Goal: Information Seeking & Learning: Learn about a topic

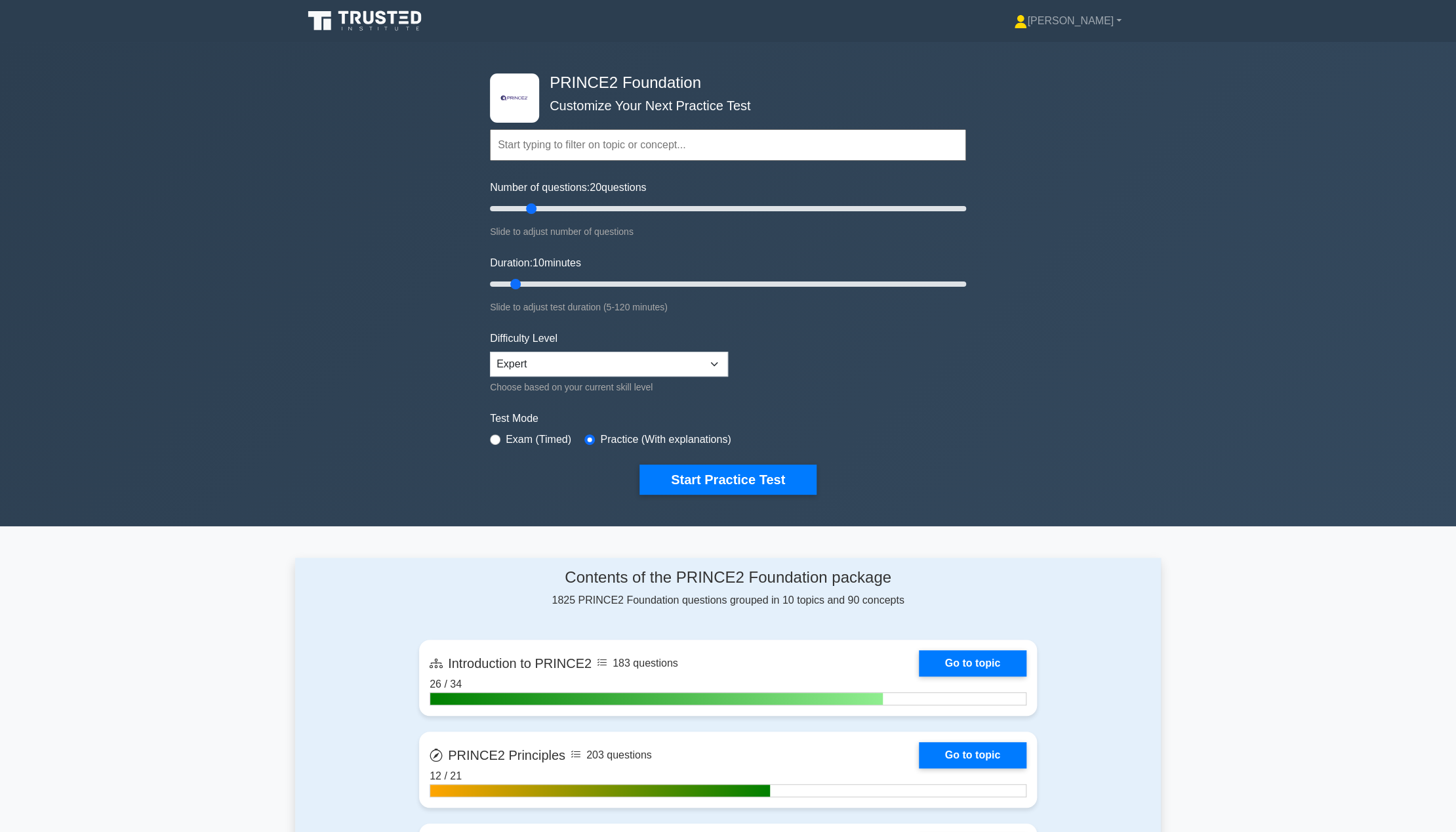
drag, startPoint x: 510, startPoint y: 215, endPoint x: 532, endPoint y: 212, distance: 22.2
click at [532, 212] on input "Number of questions: 20 questions" at bounding box center [728, 208] width 477 height 15
drag, startPoint x: 535, startPoint y: 211, endPoint x: 551, endPoint y: 214, distance: 16.3
type input "30"
click at [551, 214] on input "Number of questions: 30 questions" at bounding box center [728, 208] width 477 height 15
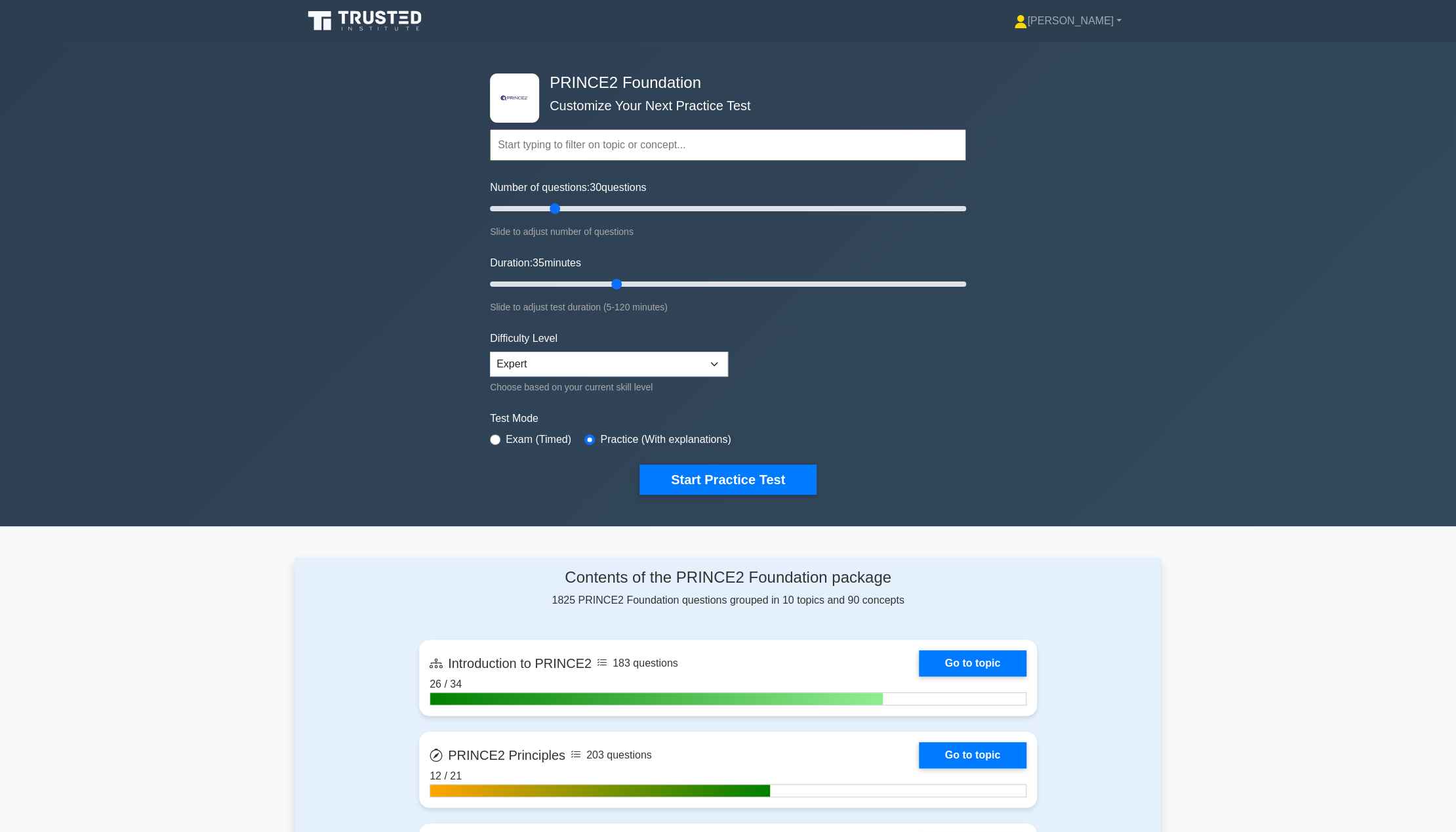
drag, startPoint x: 518, startPoint y: 286, endPoint x: 609, endPoint y: 270, distance: 92.4
click at [609, 276] on input "Duration: 35 minutes" at bounding box center [728, 283] width 477 height 15
drag, startPoint x: 618, startPoint y: 283, endPoint x: 602, endPoint y: 290, distance: 17.5
type input "30"
click at [602, 290] on input "Duration: 30 minutes" at bounding box center [728, 283] width 477 height 15
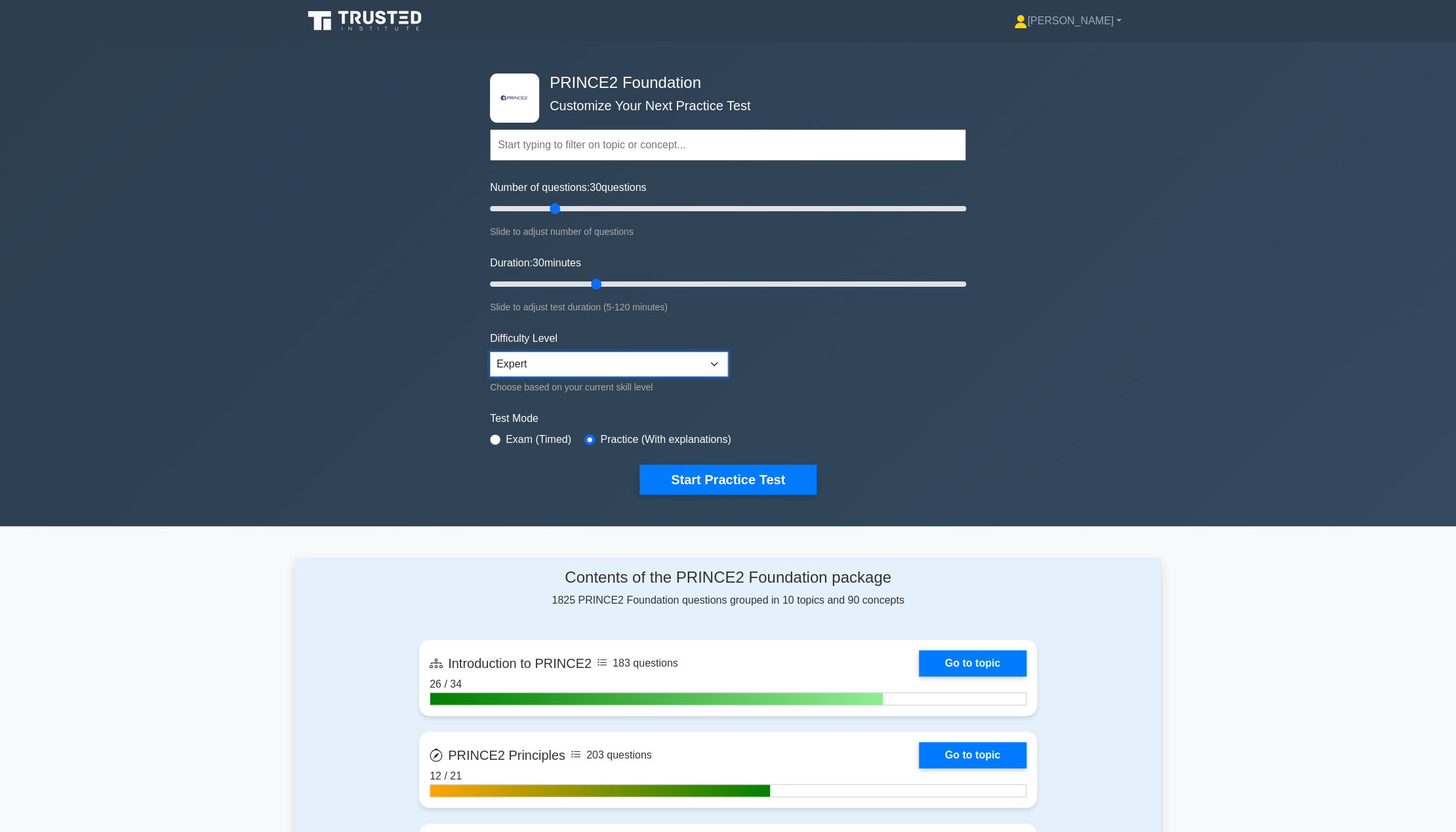
click at [695, 375] on select "Beginner Intermediate Expert" at bounding box center [609, 364] width 238 height 25
click at [692, 368] on select "Beginner Intermediate Expert" at bounding box center [609, 364] width 238 height 25
click at [537, 450] on form "Topics Introduction to PRINCE2 PRINCE2 Principles Organization Theme Business C…" at bounding box center [728, 292] width 477 height 405
click at [510, 434] on label "Exam (Timed)" at bounding box center [538, 439] width 65 height 15
click at [492, 445] on div "Exam (Timed)" at bounding box center [530, 439] width 82 height 15
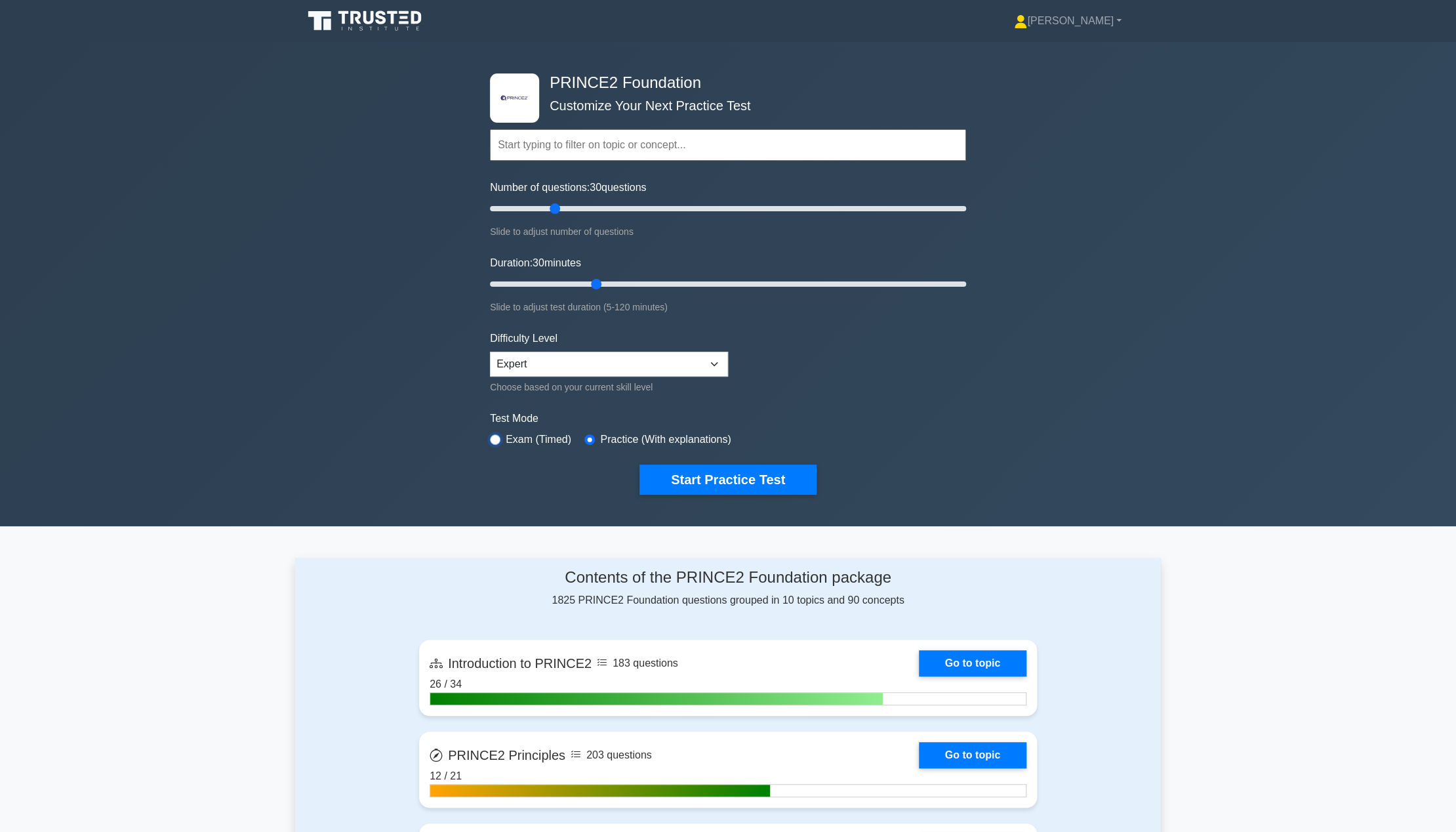
click at [492, 441] on input "radio" at bounding box center [495, 439] width 10 height 10
radio input "true"
click at [673, 475] on button "Start Practice Test" at bounding box center [728, 480] width 177 height 30
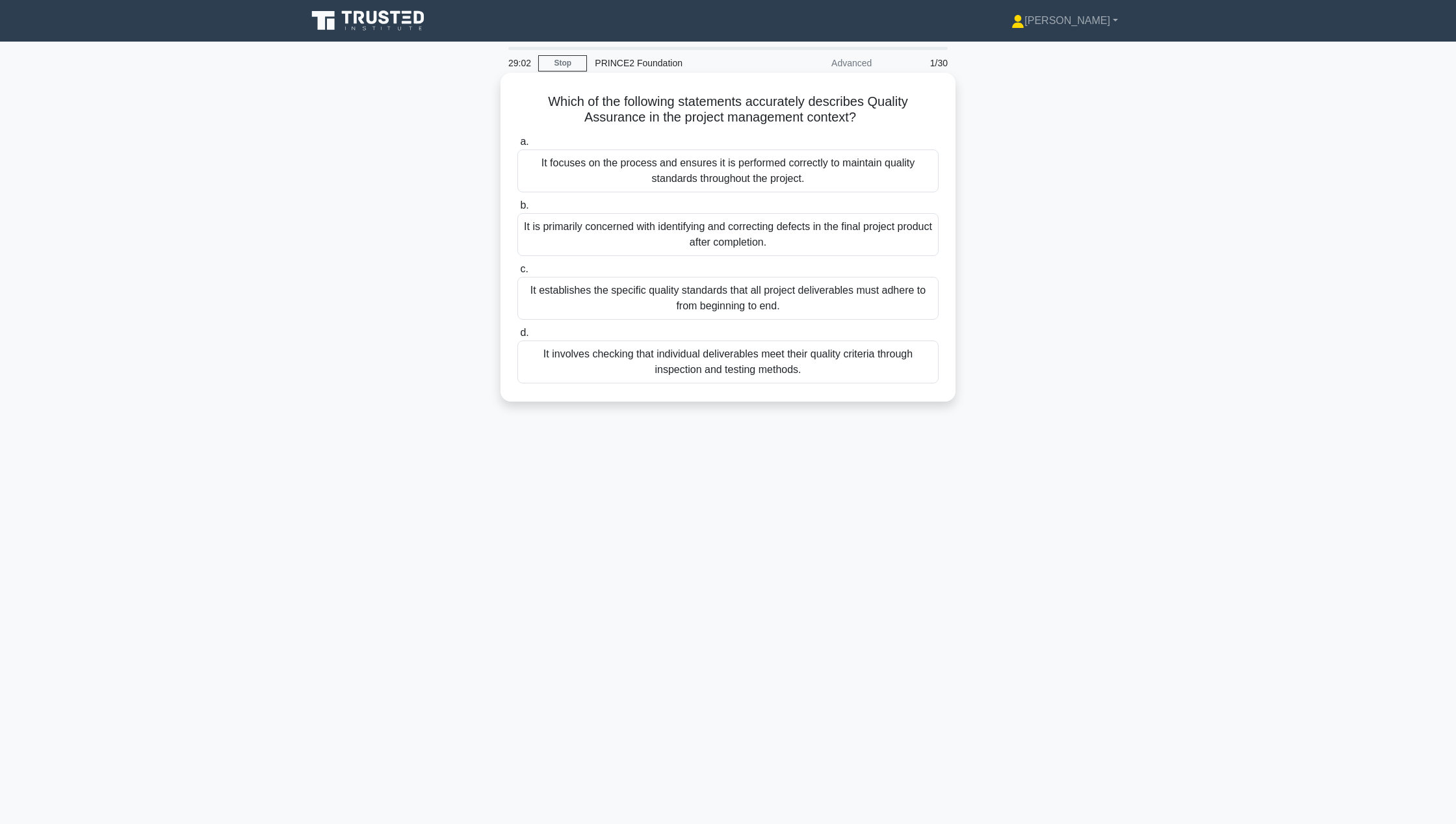
click at [796, 357] on div "It involves checking that individual deliverables meet their quality criteria t…" at bounding box center [728, 361] width 421 height 43
click at [517, 337] on input "d. It involves checking that individual deliverables meet their quality criteri…" at bounding box center [517, 333] width 0 height 9
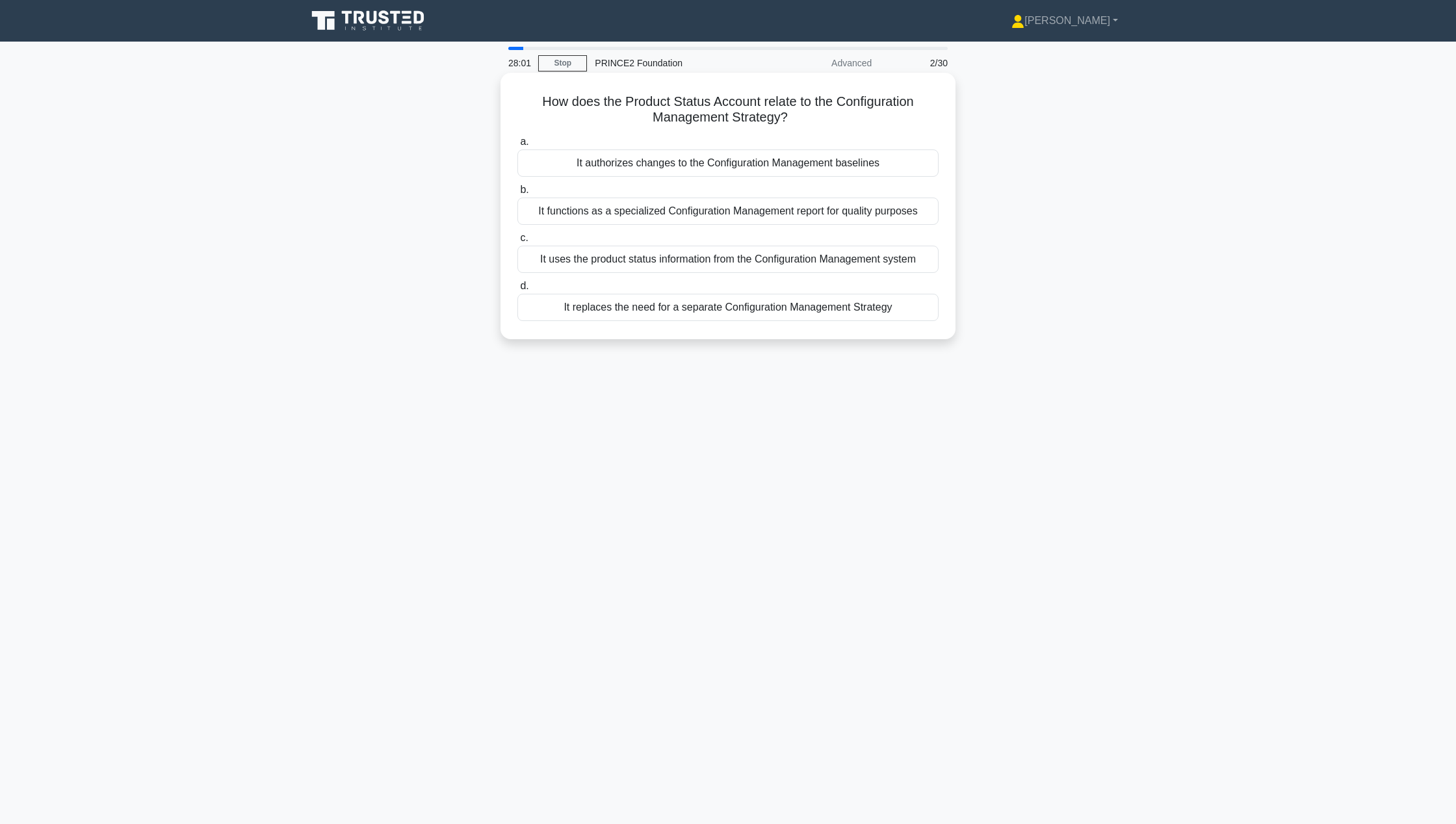
click at [889, 211] on div "It functions as a specialized Configuration Management report for quality purpo…" at bounding box center [728, 212] width 421 height 28
click at [517, 194] on input "b. It functions as a specialized Configuration Management report for quality pu…" at bounding box center [517, 191] width 0 height 9
click at [864, 170] on div "To explain why the project is needed based on business problems or opportunities" at bounding box center [728, 163] width 421 height 28
click at [517, 146] on input "a. To explain why the project is needed based on business problems or opportuni…" at bounding box center [517, 142] width 0 height 9
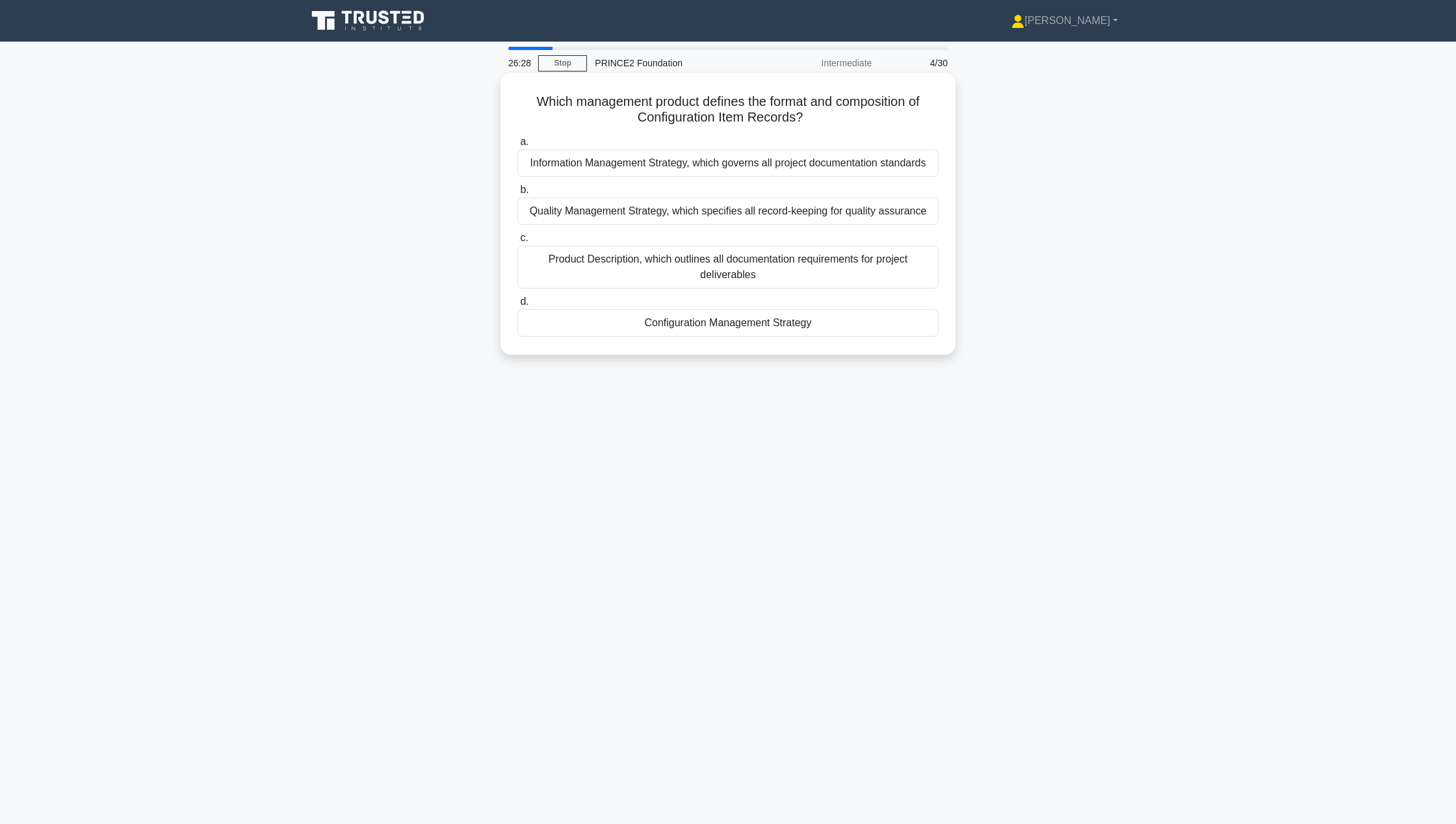
click at [829, 317] on div "Configuration Management Strategy" at bounding box center [728, 323] width 421 height 28
click at [517, 306] on input "d. Configuration Management Strategy" at bounding box center [517, 302] width 0 height 9
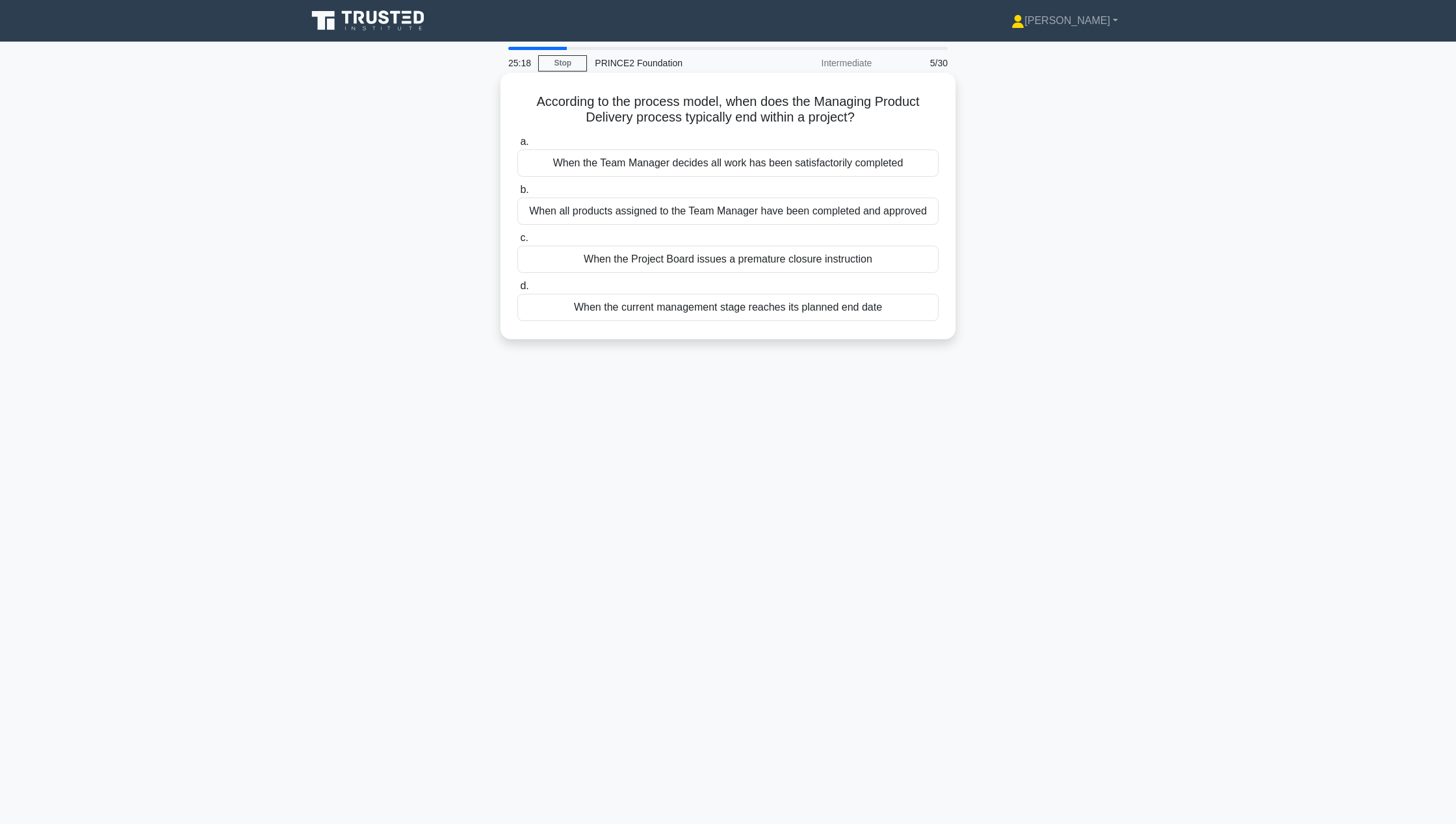
click at [796, 212] on div "When all products assigned to the Team Manager have been completed and approved" at bounding box center [728, 212] width 421 height 28
click at [517, 194] on input "b. When all products assigned to the Team Manager have been completed and appro…" at bounding box center [517, 191] width 0 height 9
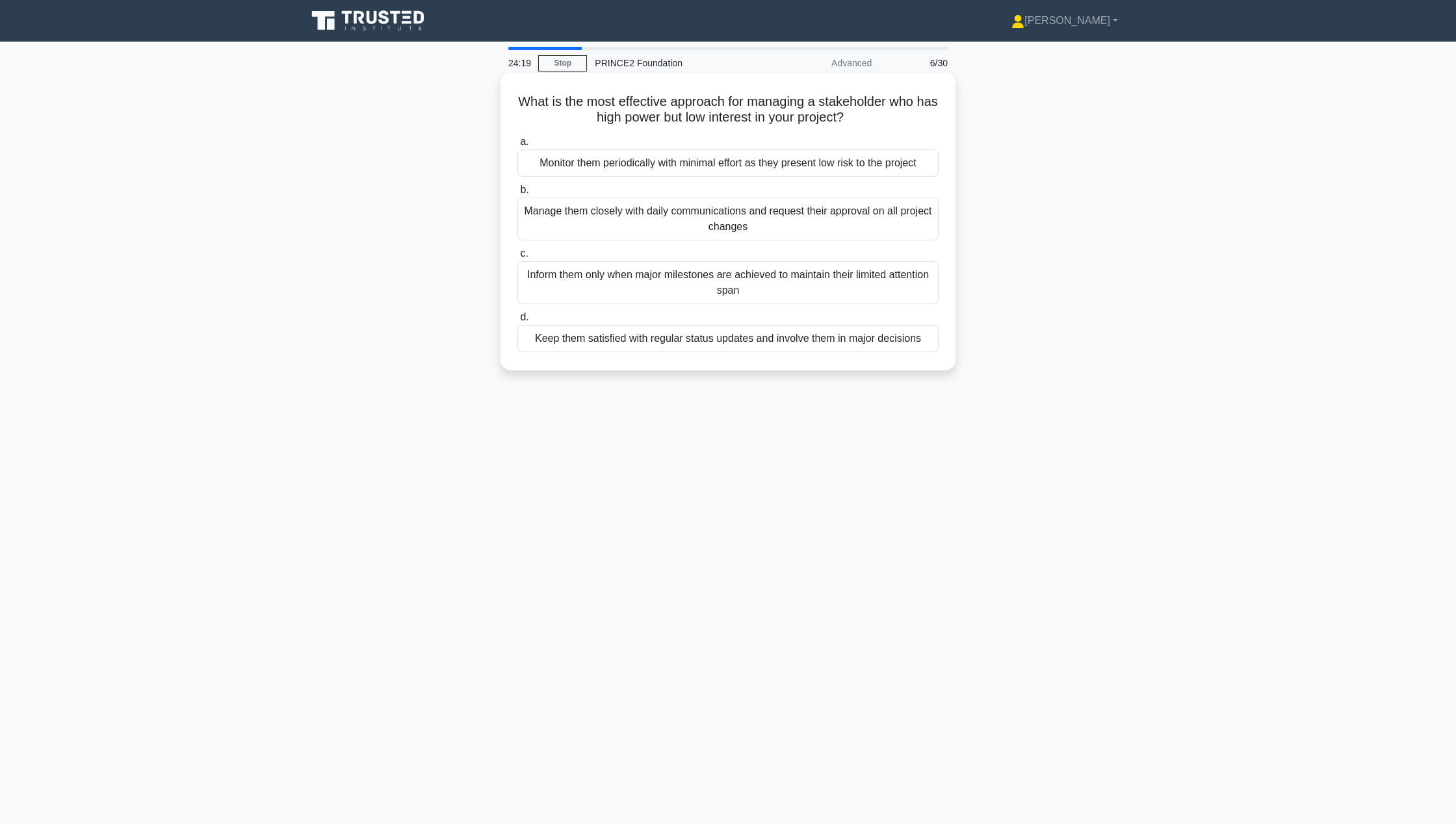
click at [789, 276] on div "Inform them only when major milestones are achieved to maintain their limited a…" at bounding box center [728, 282] width 421 height 43
click at [517, 258] on input "c. Inform them only when major milestones are achieved to maintain their limite…" at bounding box center [517, 254] width 0 height 9
click at [918, 286] on div "By convening a full Project Board meeting for each escalated issue regardless o…" at bounding box center [728, 282] width 421 height 43
click at [517, 258] on input "c. By convening a full Project Board meeting for each escalated issue regardles…" at bounding box center [517, 254] width 0 height 9
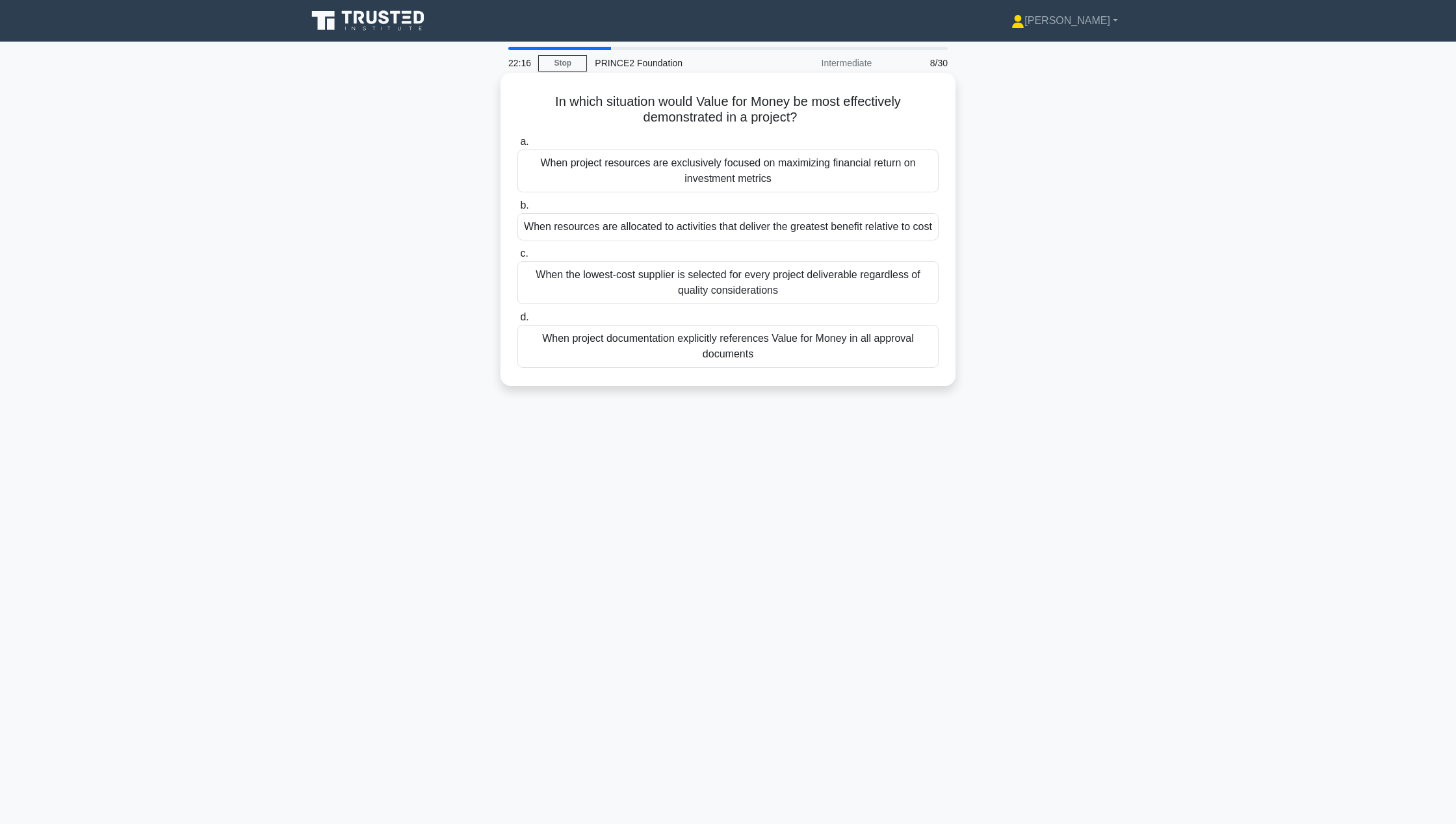
click at [870, 225] on div "When resources are allocated to activities that deliver the greatest benefit re…" at bounding box center [728, 227] width 421 height 28
click at [517, 210] on input "b. When resources are allocated to activities that deliver the greatest benefit…" at bounding box center [517, 206] width 0 height 9
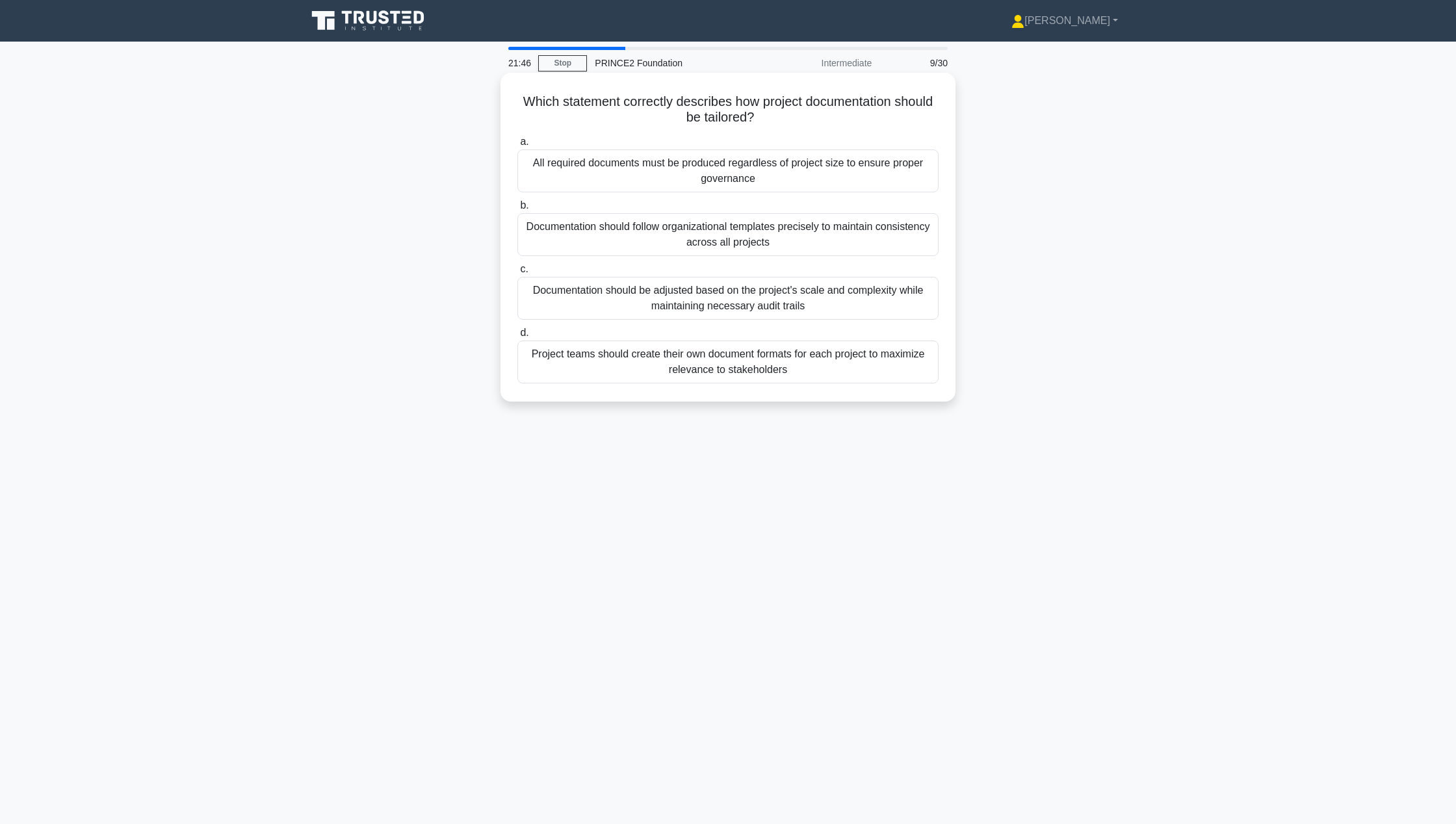
click at [863, 289] on div "Documentation should be adjusted based on the project's scale and complexity wh…" at bounding box center [728, 298] width 421 height 43
click at [517, 273] on input "c. Documentation should be adjusted based on the project's scale and complexity…" at bounding box center [517, 270] width 0 height 9
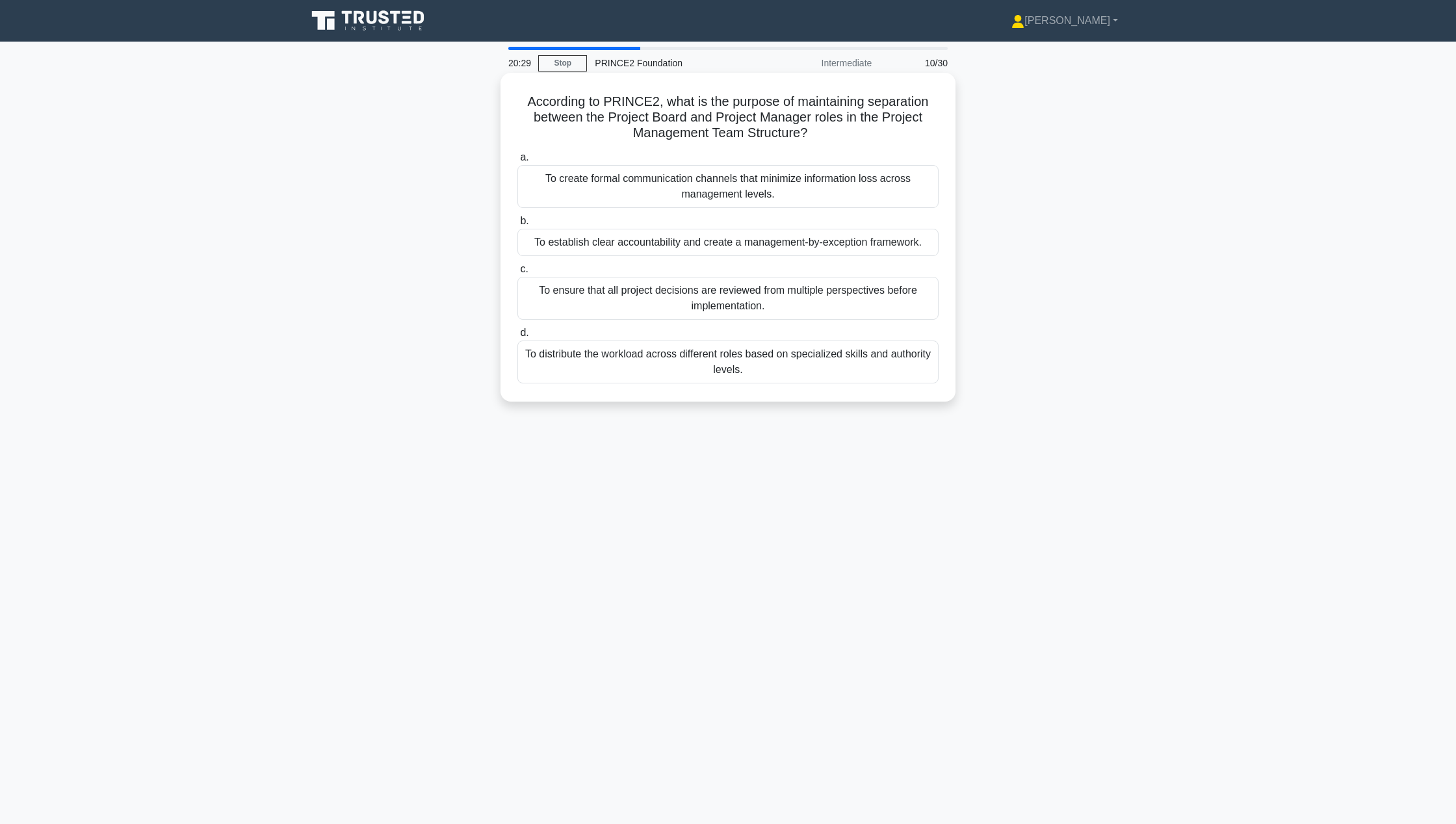
click at [888, 246] on div "To establish clear accountability and create a management-by-exception framewor…" at bounding box center [728, 242] width 421 height 28
click at [517, 225] on input "b. To establish clear accountability and create a management-by-exception frame…" at bounding box center [517, 221] width 0 height 9
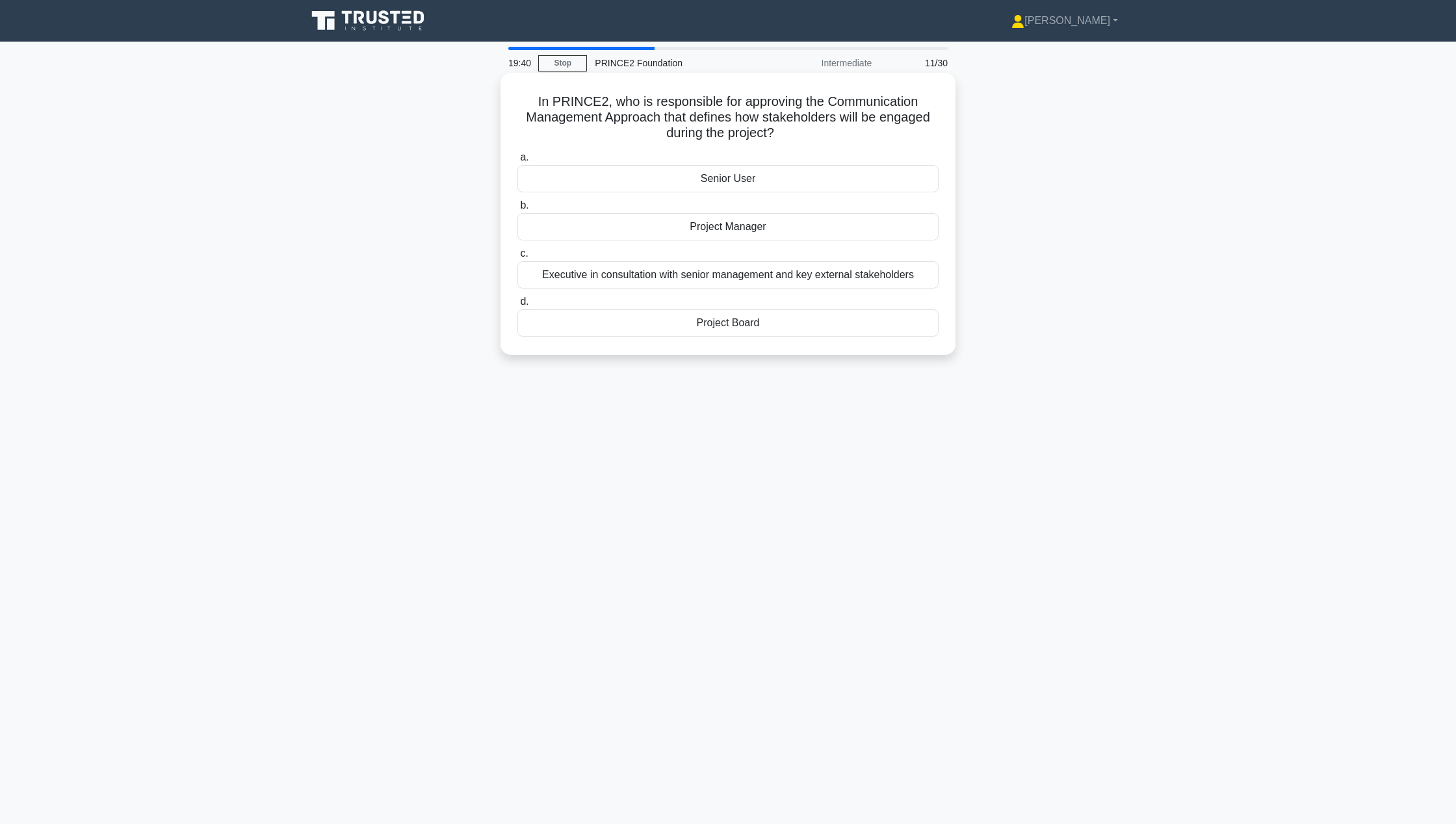
click at [754, 314] on div "Project Board" at bounding box center [728, 323] width 421 height 28
click at [517, 306] on input "d. Project Board" at bounding box center [517, 302] width 0 height 9
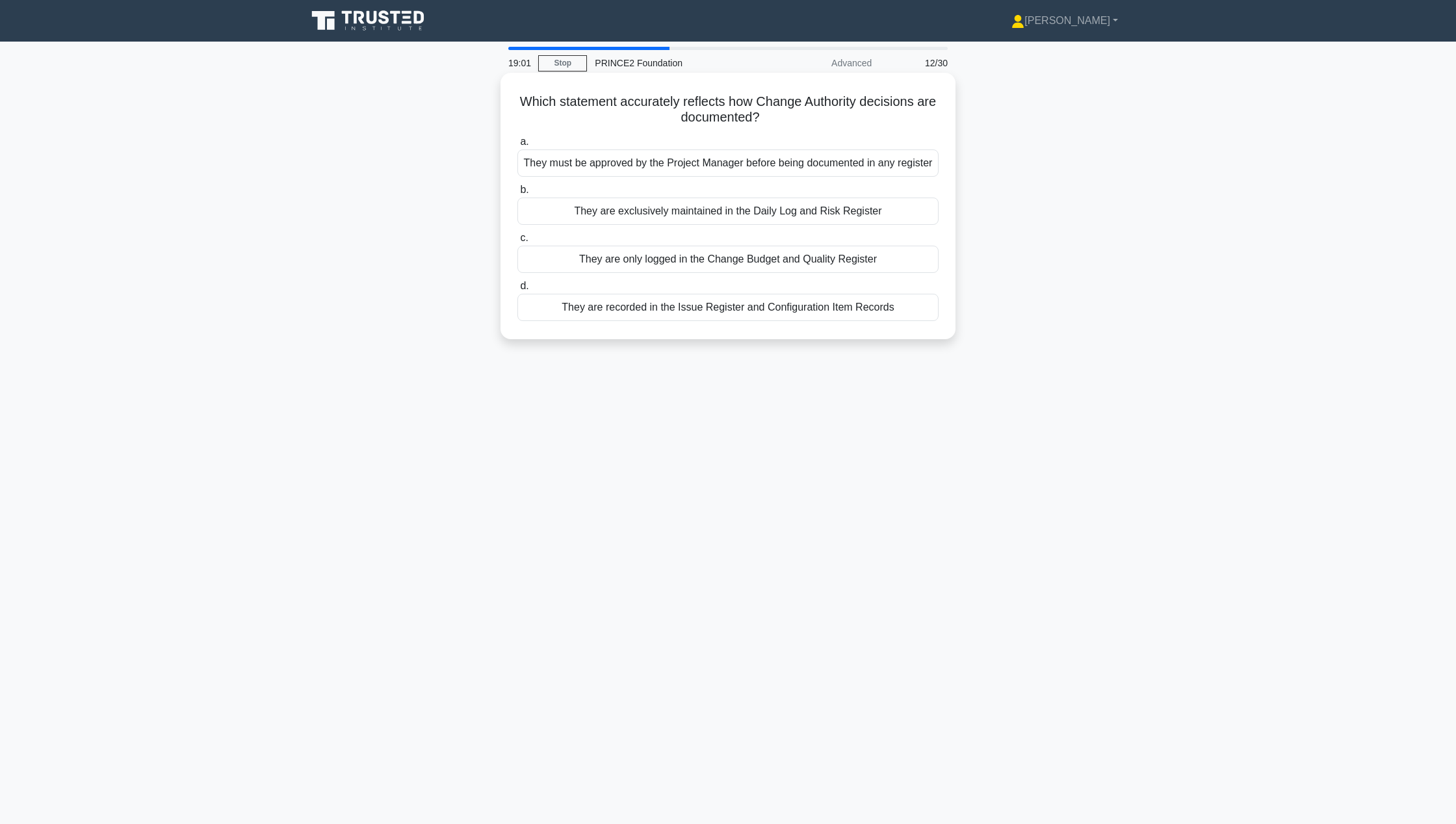
click at [761, 315] on div "They are recorded in the Issue Register and Configuration Item Records" at bounding box center [728, 308] width 421 height 28
click at [517, 290] on input "d. They are recorded in the Issue Register and Configuration Item Records" at bounding box center [517, 287] width 0 height 9
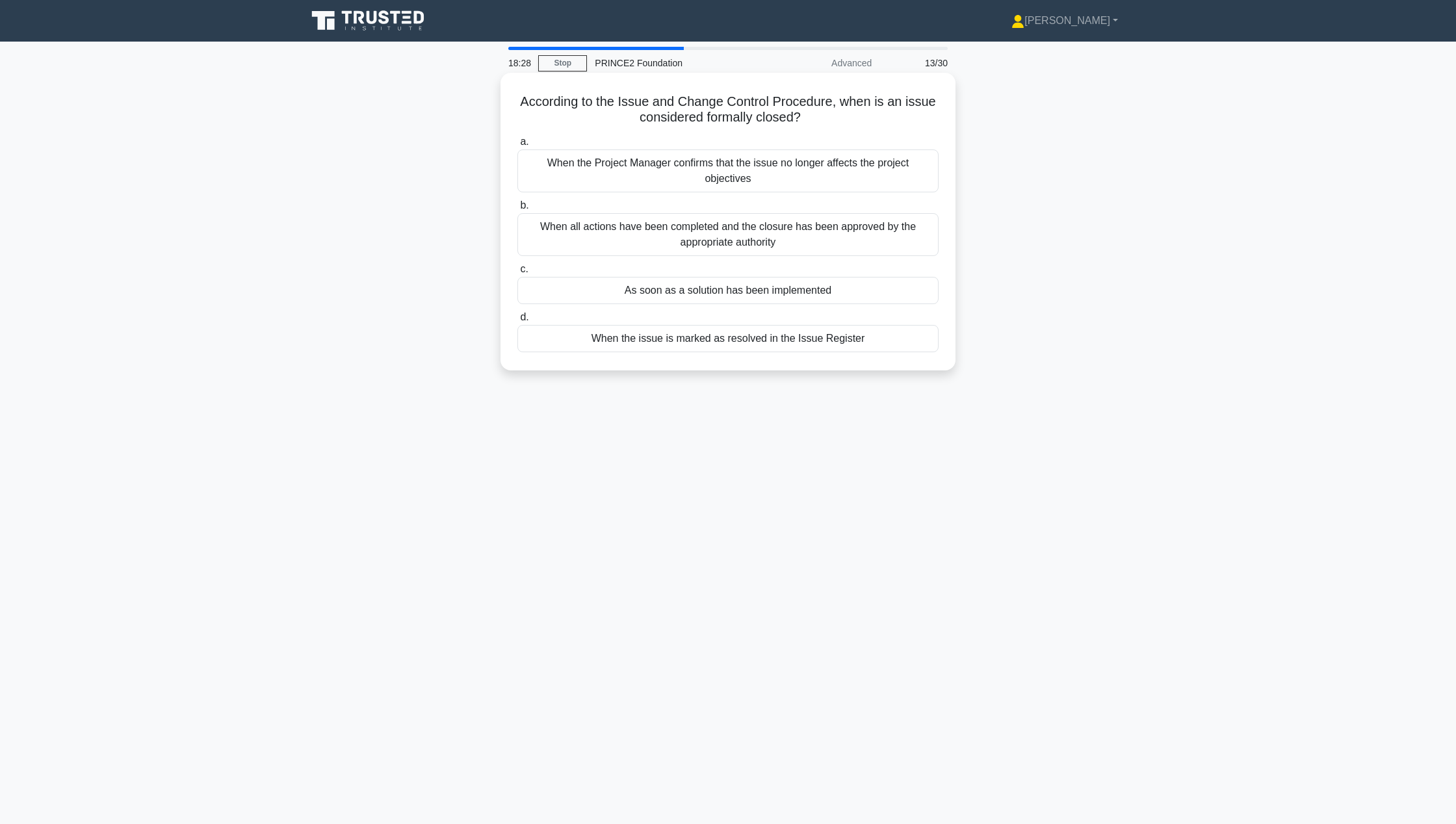
click at [897, 244] on div "When all actions have been completed and the closure has been approved by the a…" at bounding box center [728, 234] width 421 height 43
click at [517, 210] on input "b. When all actions have been completed and the closure has been approved by th…" at bounding box center [517, 206] width 0 height 9
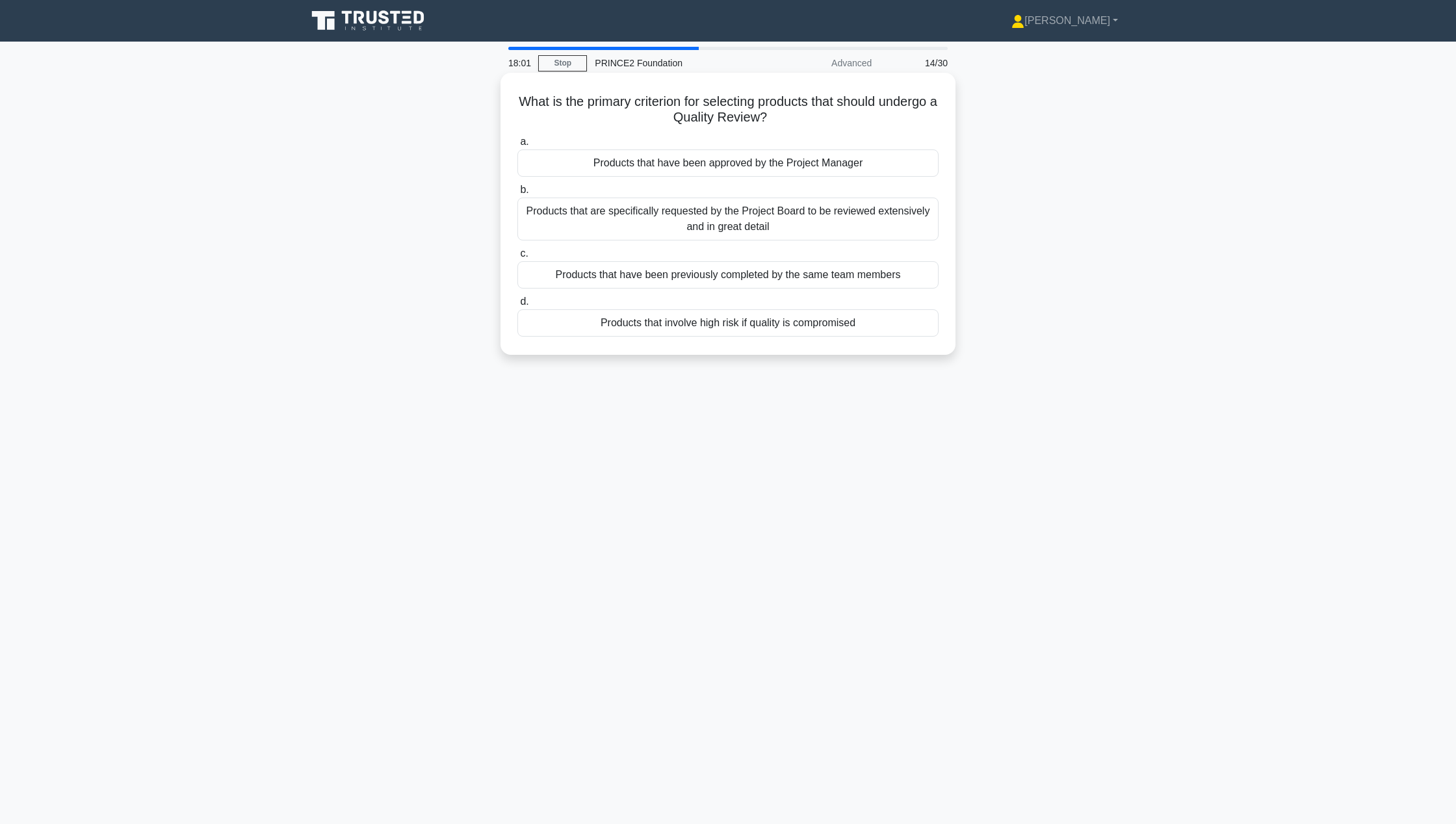
click at [902, 316] on div "Products that involve high risk if quality is compromised" at bounding box center [728, 323] width 421 height 28
click at [517, 306] on input "d. Products that involve high risk if quality is compromised" at bounding box center [517, 302] width 0 height 9
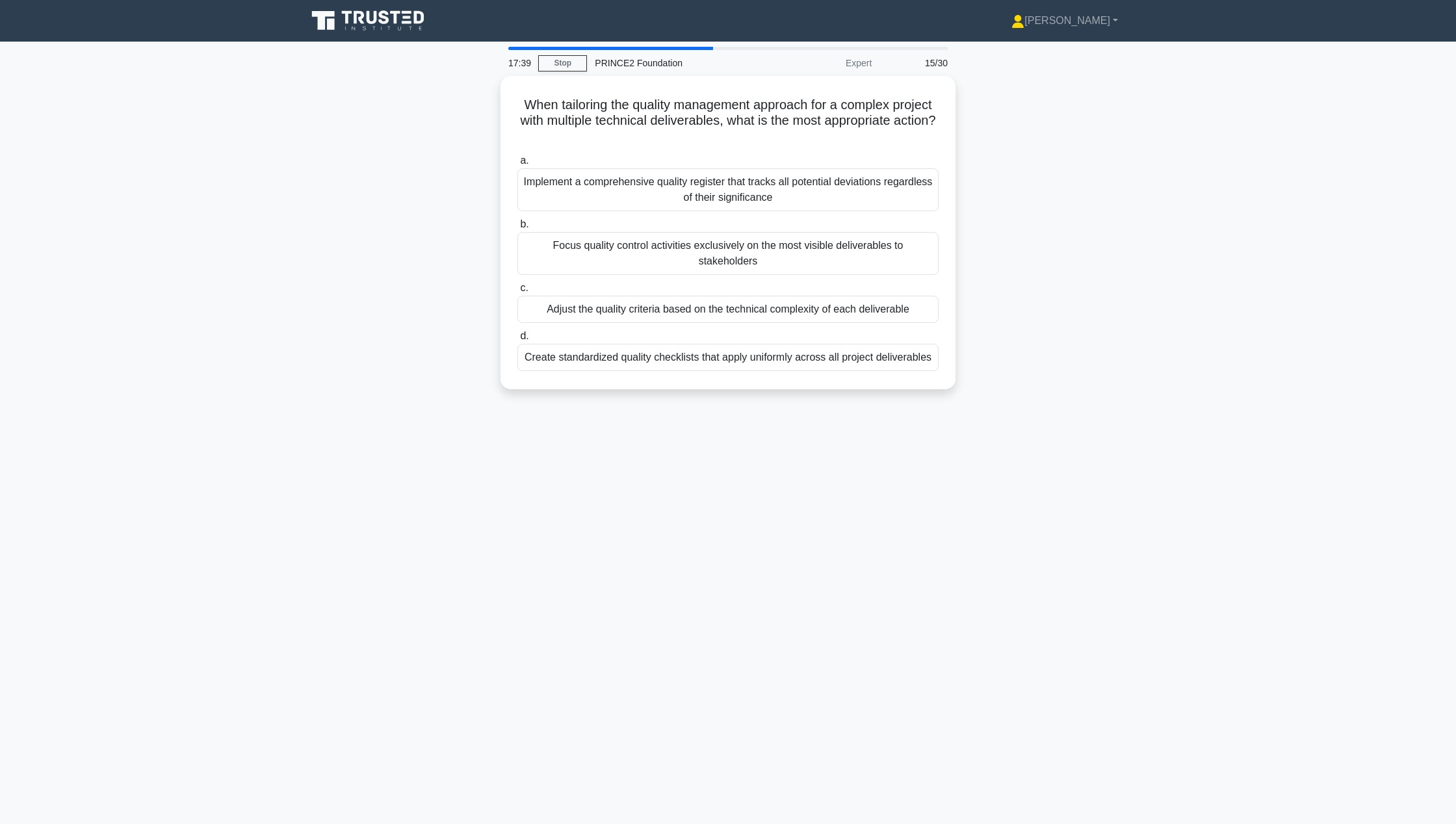
drag, startPoint x: 849, startPoint y: 521, endPoint x: 0, endPoint y: 865, distance: 916.0
click at [747, 298] on div "Adjust the quality criteria based on the technical complexity of each deliverab…" at bounding box center [728, 306] width 421 height 28
click at [517, 289] on input "c. Adjust the quality criteria based on the technical complexity of each delive…" at bounding box center [517, 285] width 0 height 9
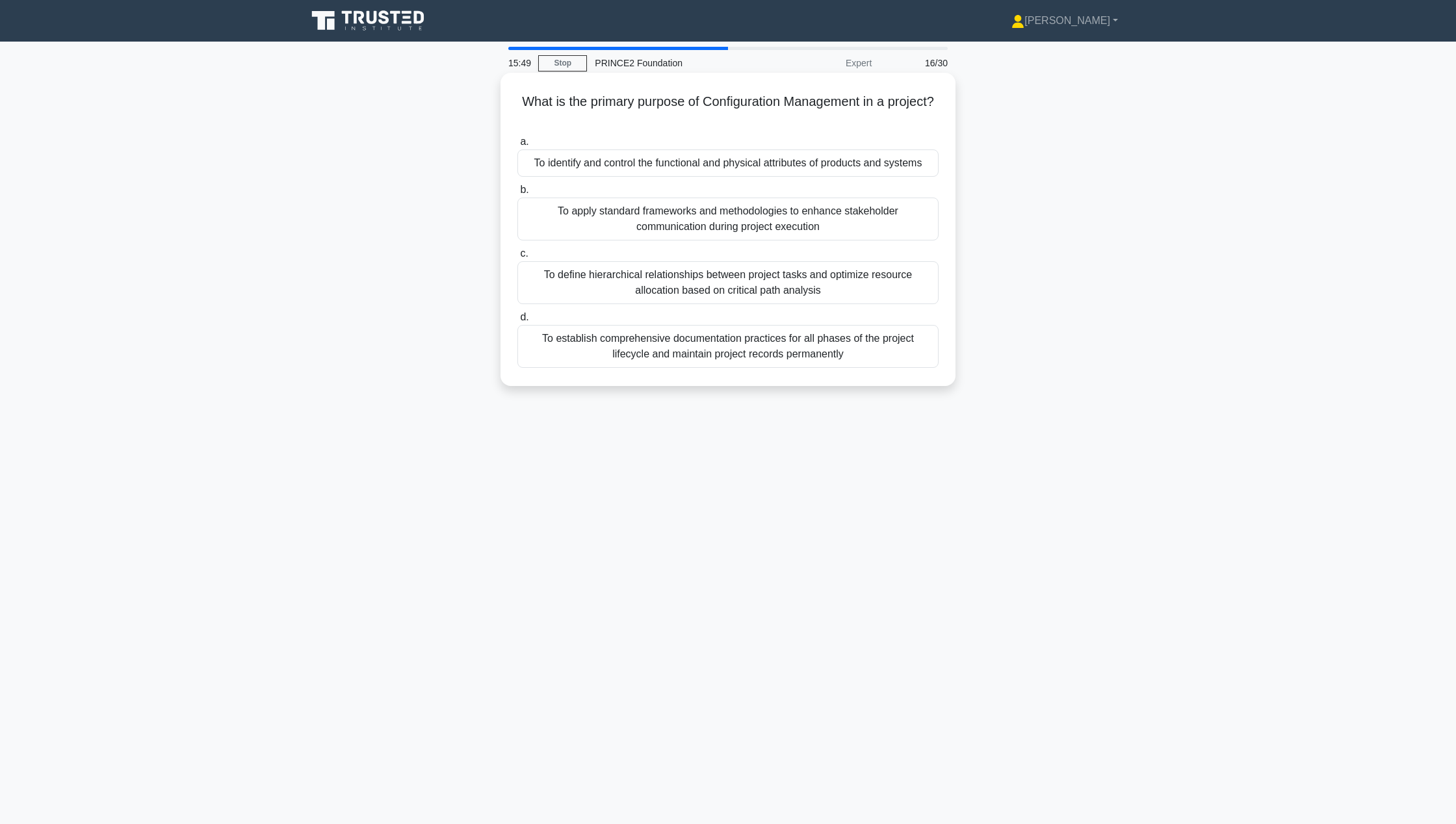
click at [757, 348] on div "To establish comprehensive documentation practices for all phases of the projec…" at bounding box center [728, 346] width 421 height 43
click at [517, 321] on input "d. To establish comprehensive documentation practices for all phases of the pro…" at bounding box center [517, 318] width 0 height 9
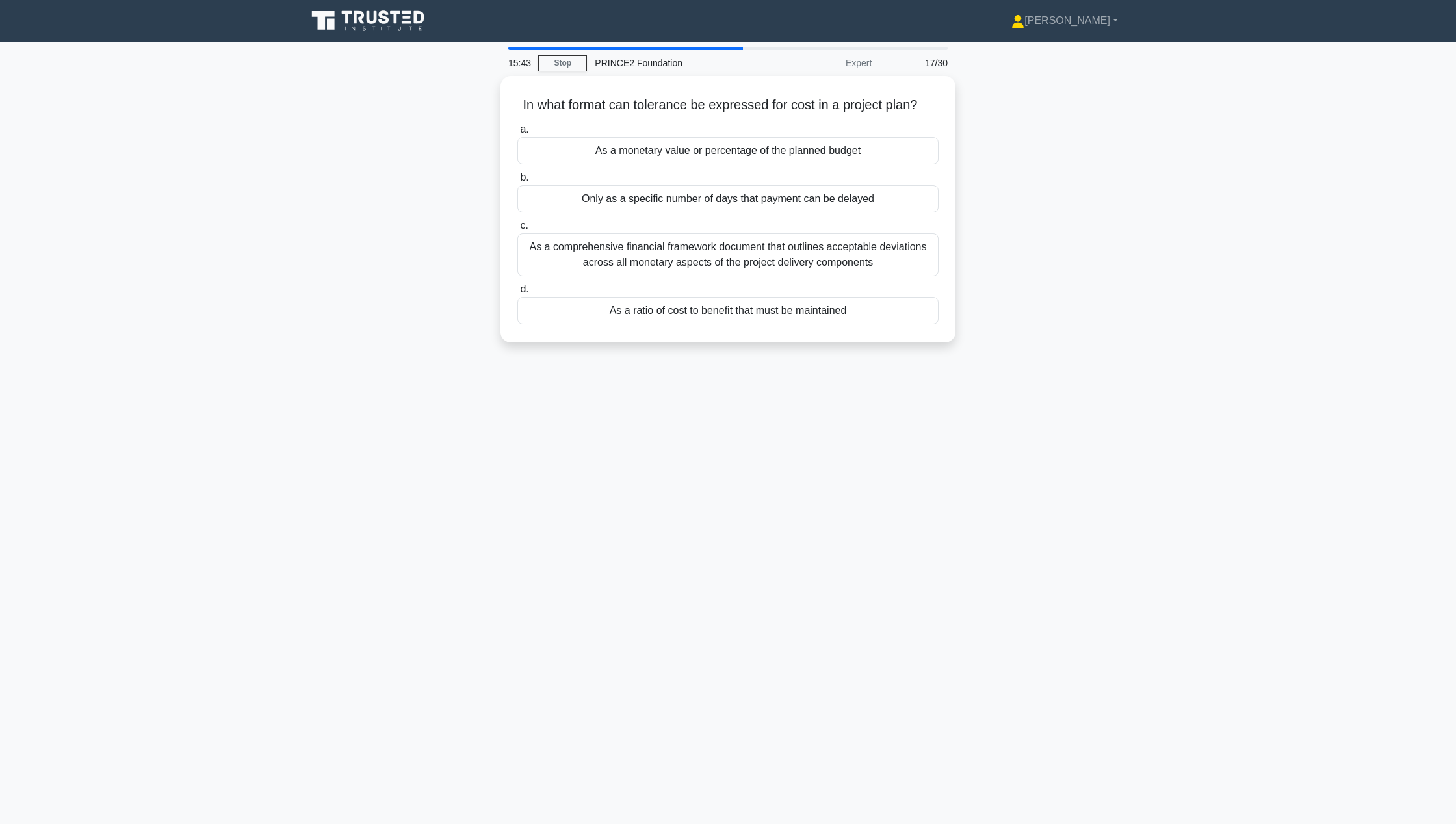
drag, startPoint x: 591, startPoint y: 865, endPoint x: 620, endPoint y: 864, distance: 29.0
click at [620, 823] on html "Cristian Profile Settings Profile" at bounding box center [728, 412] width 1456 height 824
click at [872, 145] on div "As a monetary value or percentage of the planned budget" at bounding box center [728, 148] width 421 height 28
click at [517, 131] on input "a. As a monetary value or percentage of the planned budget" at bounding box center [517, 127] width 0 height 9
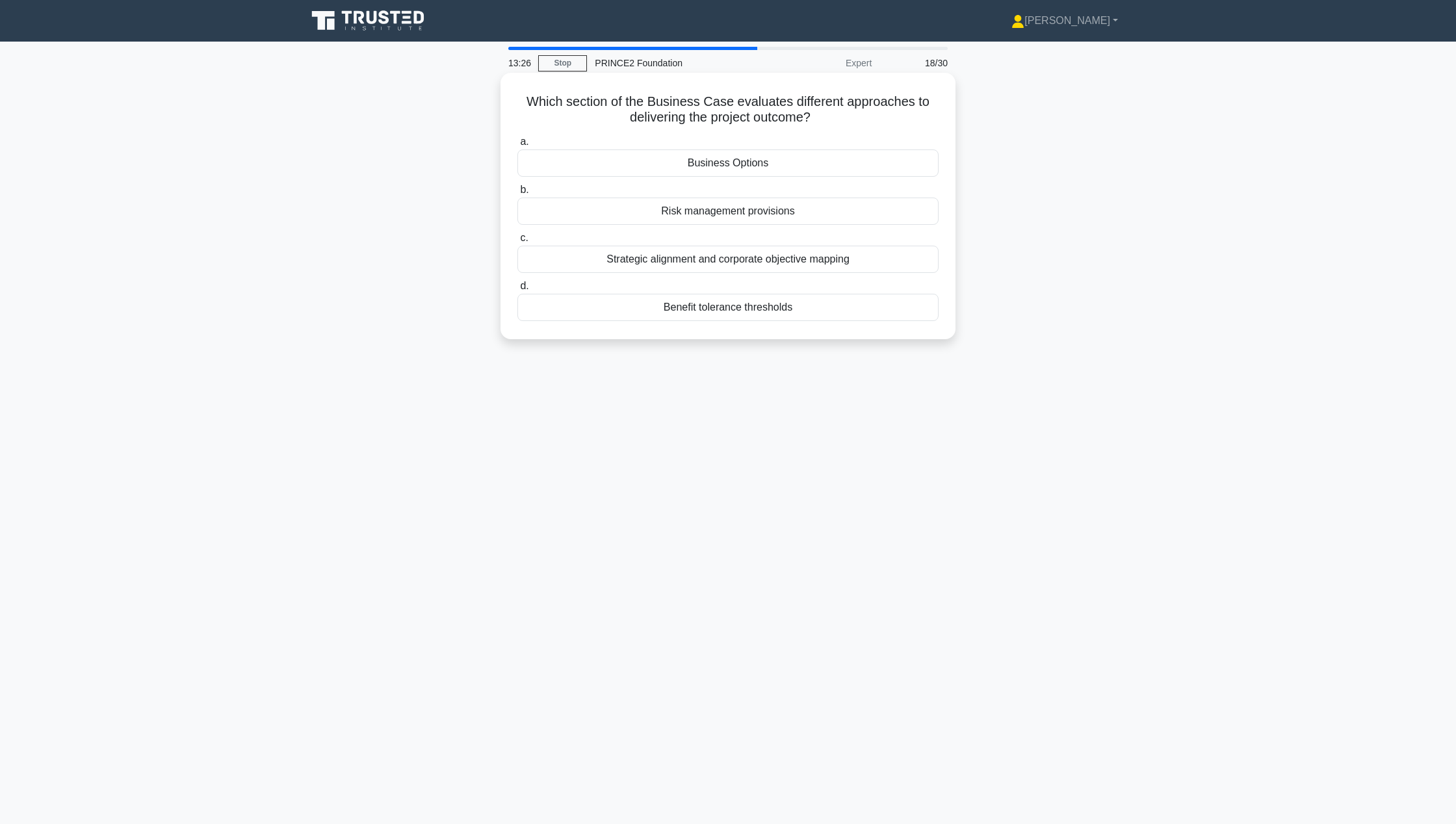
click at [835, 309] on div "Benefit tolerance thresholds" at bounding box center [728, 308] width 421 height 28
click at [517, 290] on input "d. Benefit tolerance thresholds" at bounding box center [517, 287] width 0 height 9
click at [835, 309] on div "Resource Management Framework" at bounding box center [728, 311] width 421 height 28
click at [517, 294] on input "d. Resource Management Framework" at bounding box center [517, 289] width 0 height 9
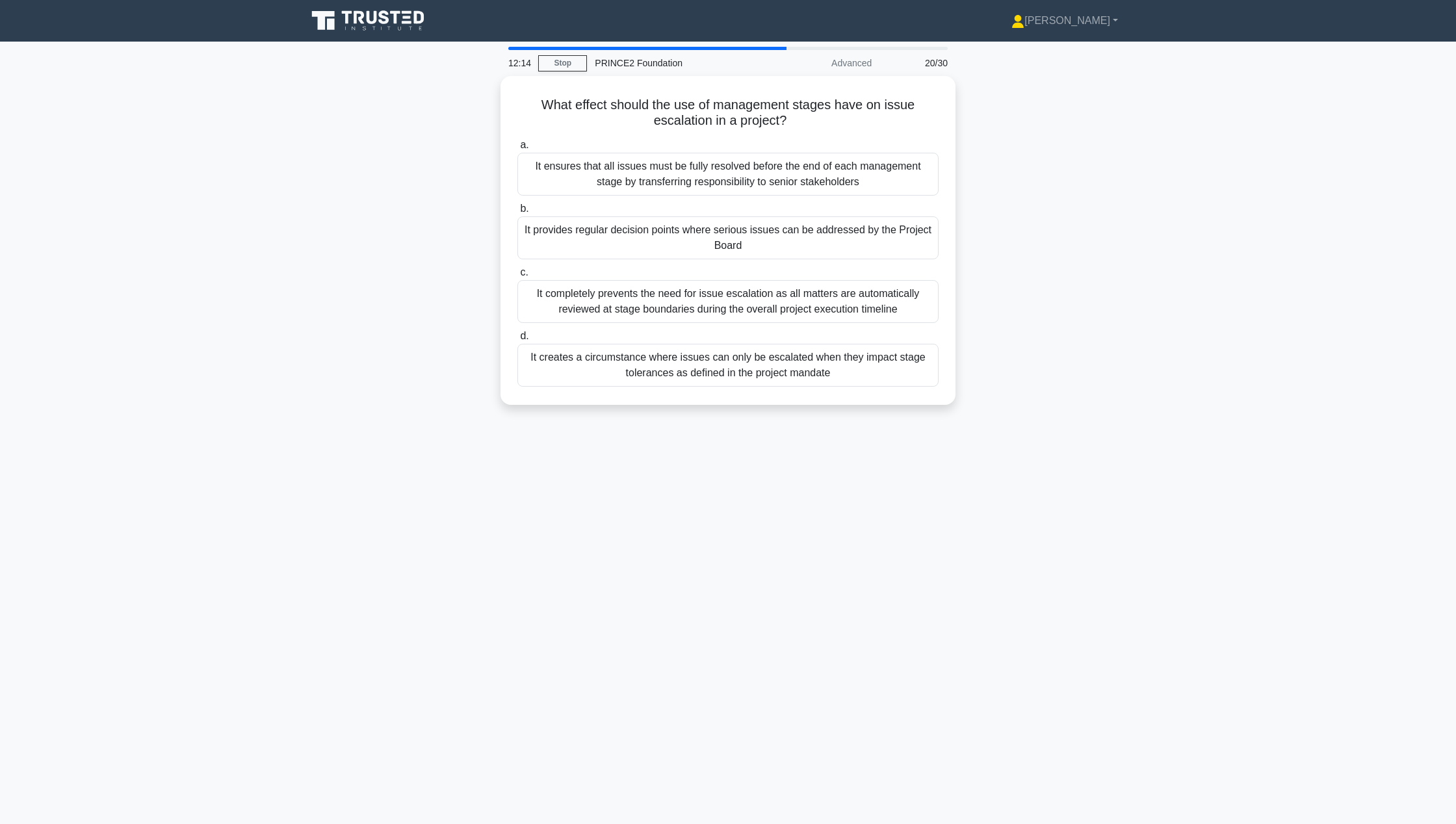
drag, startPoint x: 1058, startPoint y: 417, endPoint x: 867, endPoint y: 472, distance: 198.8
click at [871, 473] on div "12:14 Stop PRINCE2 Foundation Advanced 20/30 What effect should the use of mana…" at bounding box center [728, 371] width 858 height 649
drag, startPoint x: 867, startPoint y: 472, endPoint x: 851, endPoint y: 444, distance: 32.2
click at [851, 447] on div "12:13 Stop PRINCE2 Foundation Advanced 20/30 What effect should the use of mana…" at bounding box center [728, 371] width 858 height 649
drag, startPoint x: 1258, startPoint y: 389, endPoint x: 642, endPoint y: 583, distance: 645.8
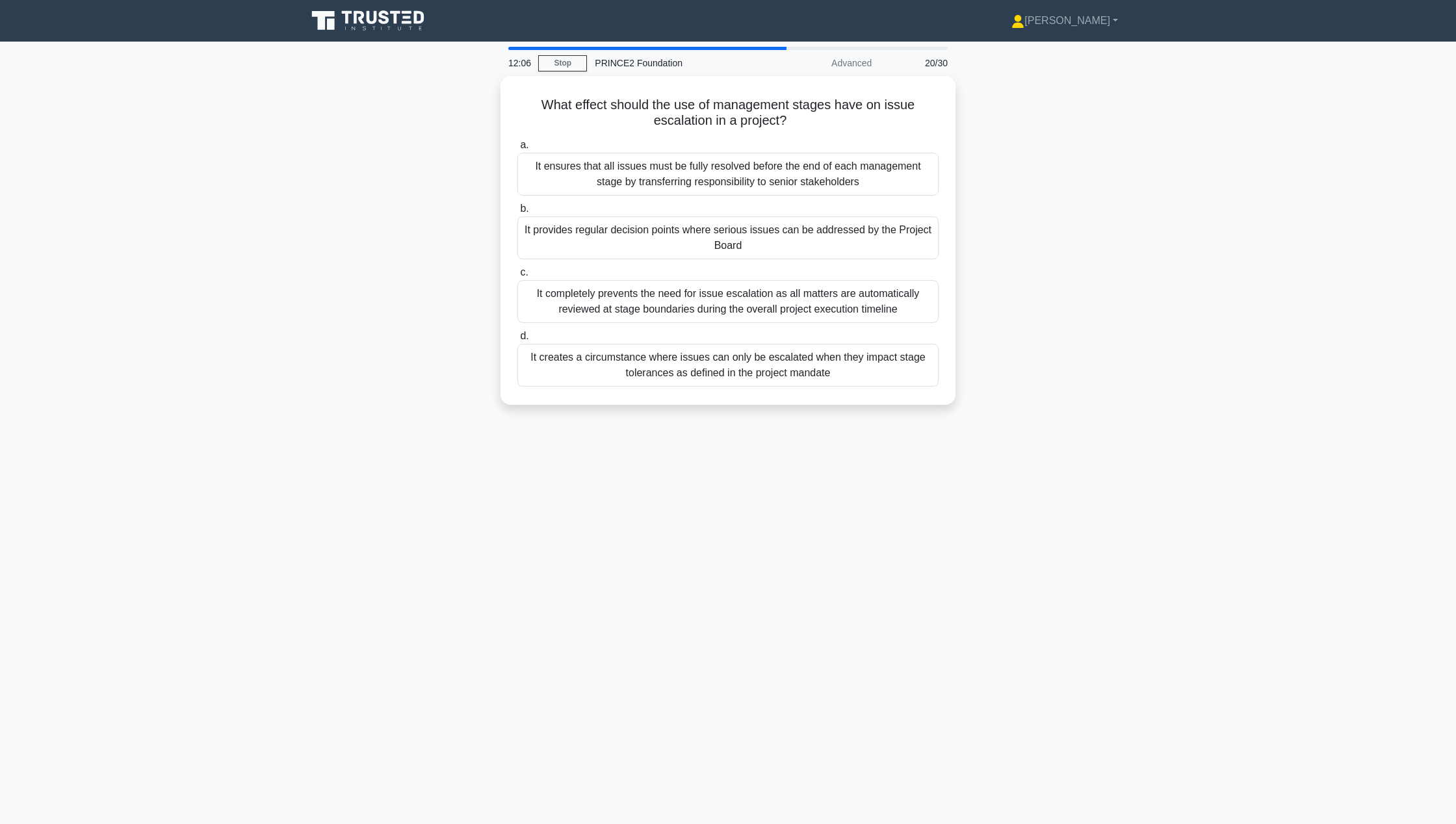
click at [642, 583] on div "12:06 Stop PRINCE2 Foundation Advanced 20/30 What effect should the use of mana…" at bounding box center [728, 371] width 858 height 649
click at [699, 242] on div "It provides regular decision points where serious issues can be addressed by th…" at bounding box center [728, 234] width 421 height 43
click at [517, 210] on input "b. It provides regular decision points where serious issues can be addressed by…" at bounding box center [517, 206] width 0 height 9
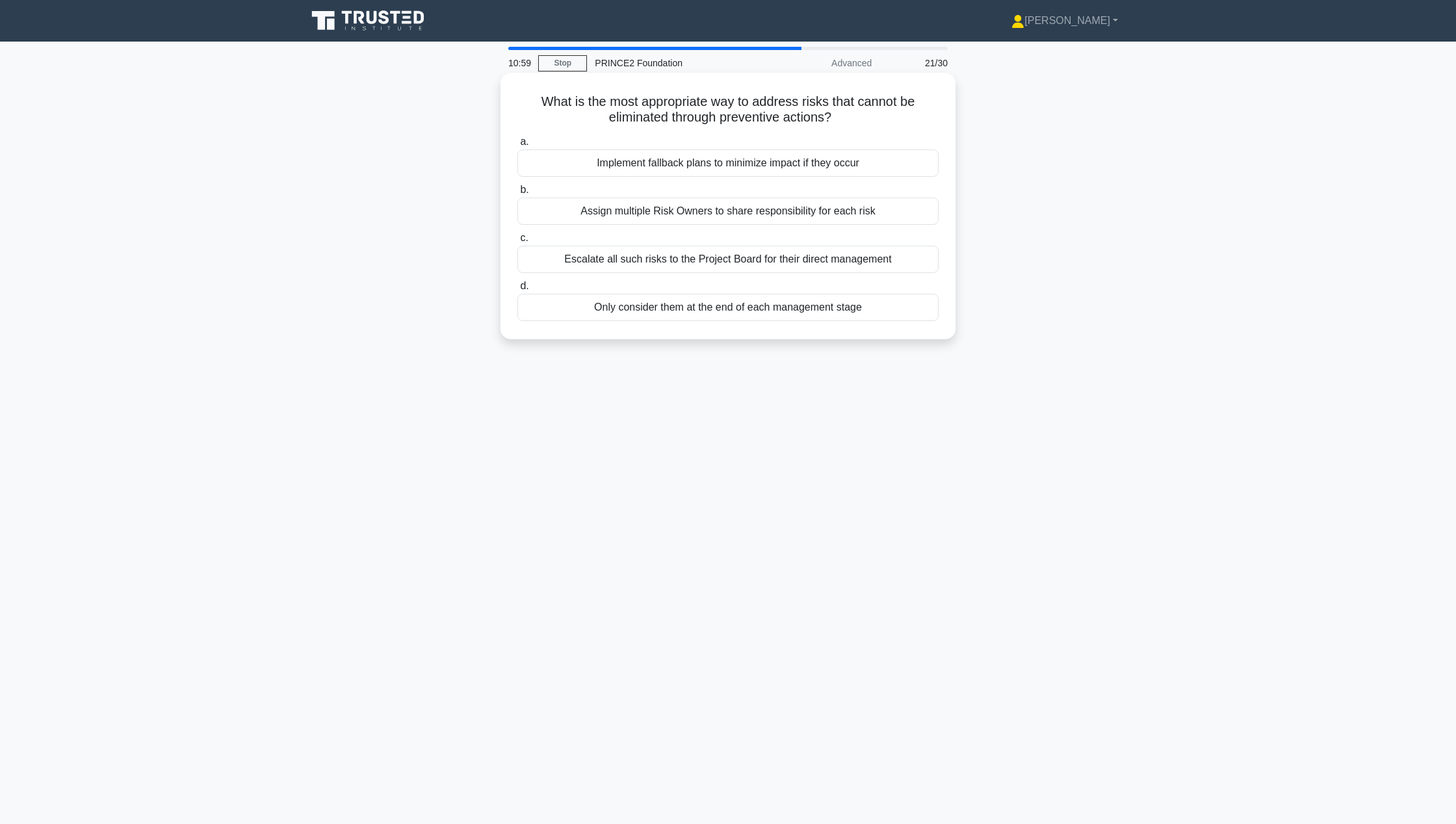
click at [738, 168] on div "Implement fallback plans to minimize impact if they occur" at bounding box center [728, 163] width 421 height 28
click at [517, 146] on input "a. Implement fallback plans to minimize impact if they occur" at bounding box center [517, 142] width 0 height 9
click at [717, 267] on div "When a change request affects product requirements" at bounding box center [728, 260] width 421 height 28
click at [517, 242] on input "c. When a change request affects product requirements" at bounding box center [517, 239] width 0 height 9
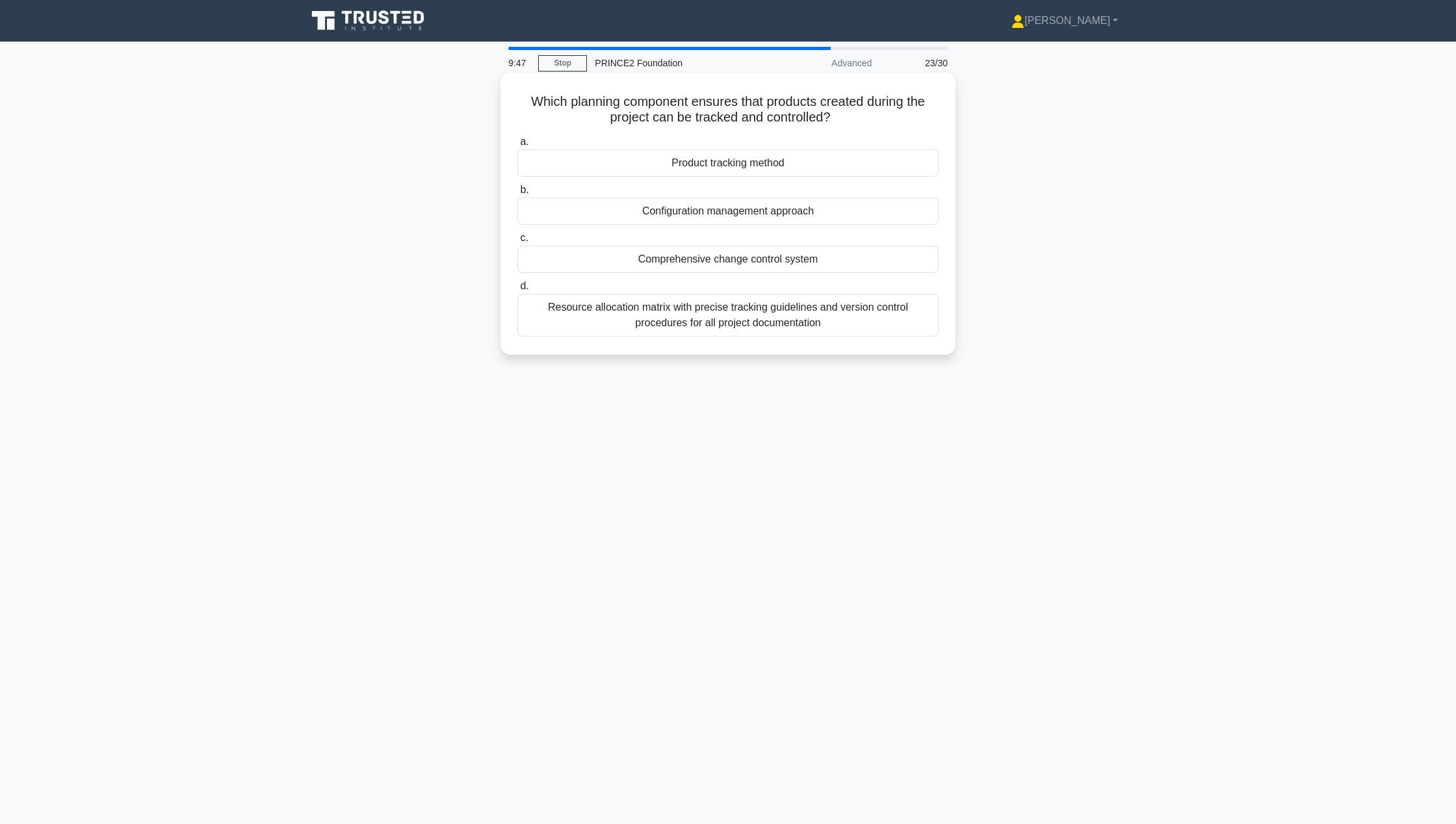
click at [797, 206] on div "Configuration management approach" at bounding box center [728, 212] width 421 height 28
click at [517, 194] on input "b. Configuration management approach" at bounding box center [517, 191] width 0 height 9
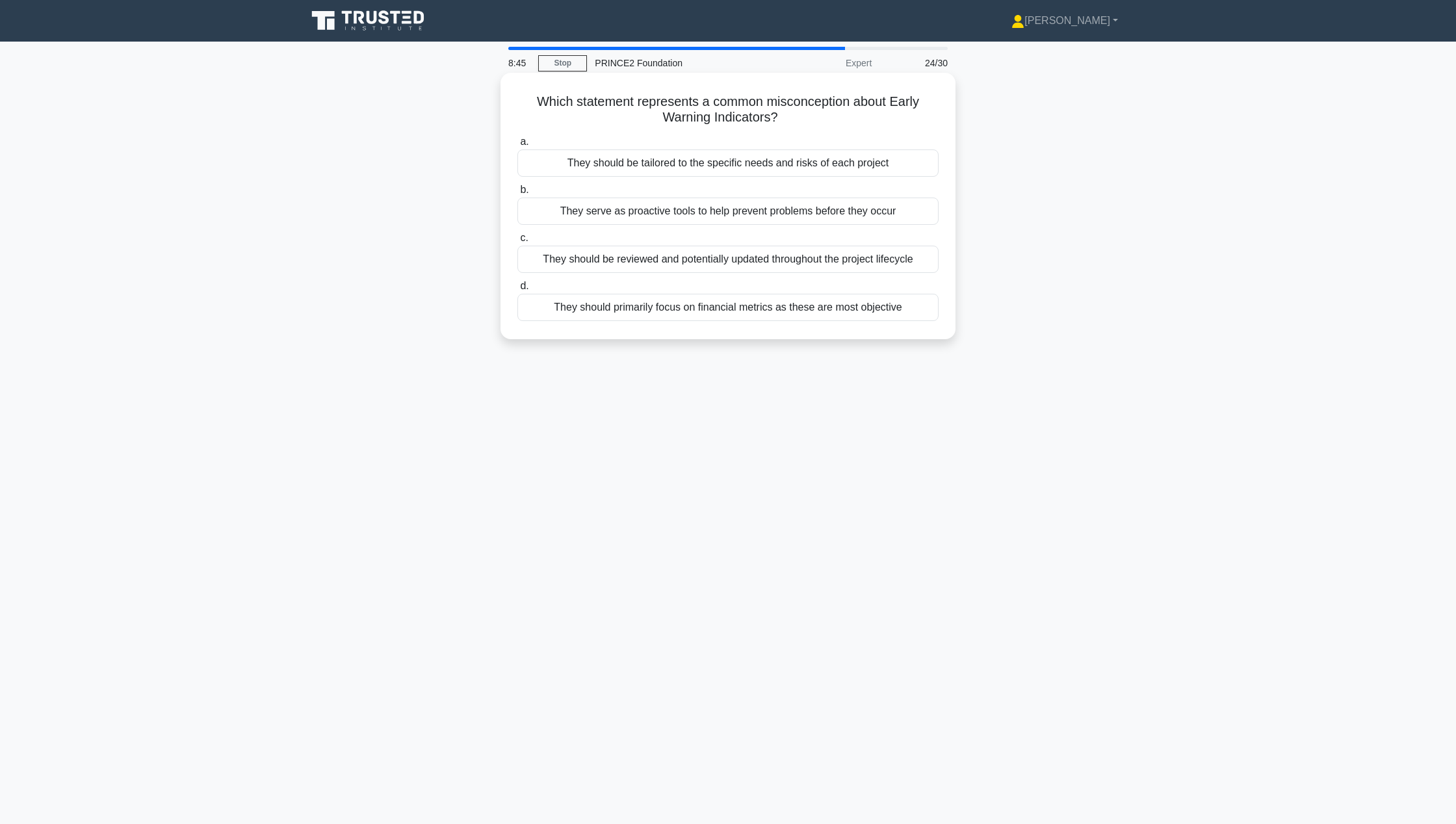
click at [792, 164] on div "They should be tailored to the specific needs and risks of each project" at bounding box center [728, 163] width 421 height 28
click at [517, 146] on input "a. They should be tailored to the specific needs and risks of each project" at bounding box center [517, 142] width 0 height 9
click at [885, 308] on div "They should be established for each project objective at different levels" at bounding box center [728, 308] width 421 height 28
click at [517, 290] on input "d. They should be established for each project objective at different levels" at bounding box center [517, 287] width 0 height 9
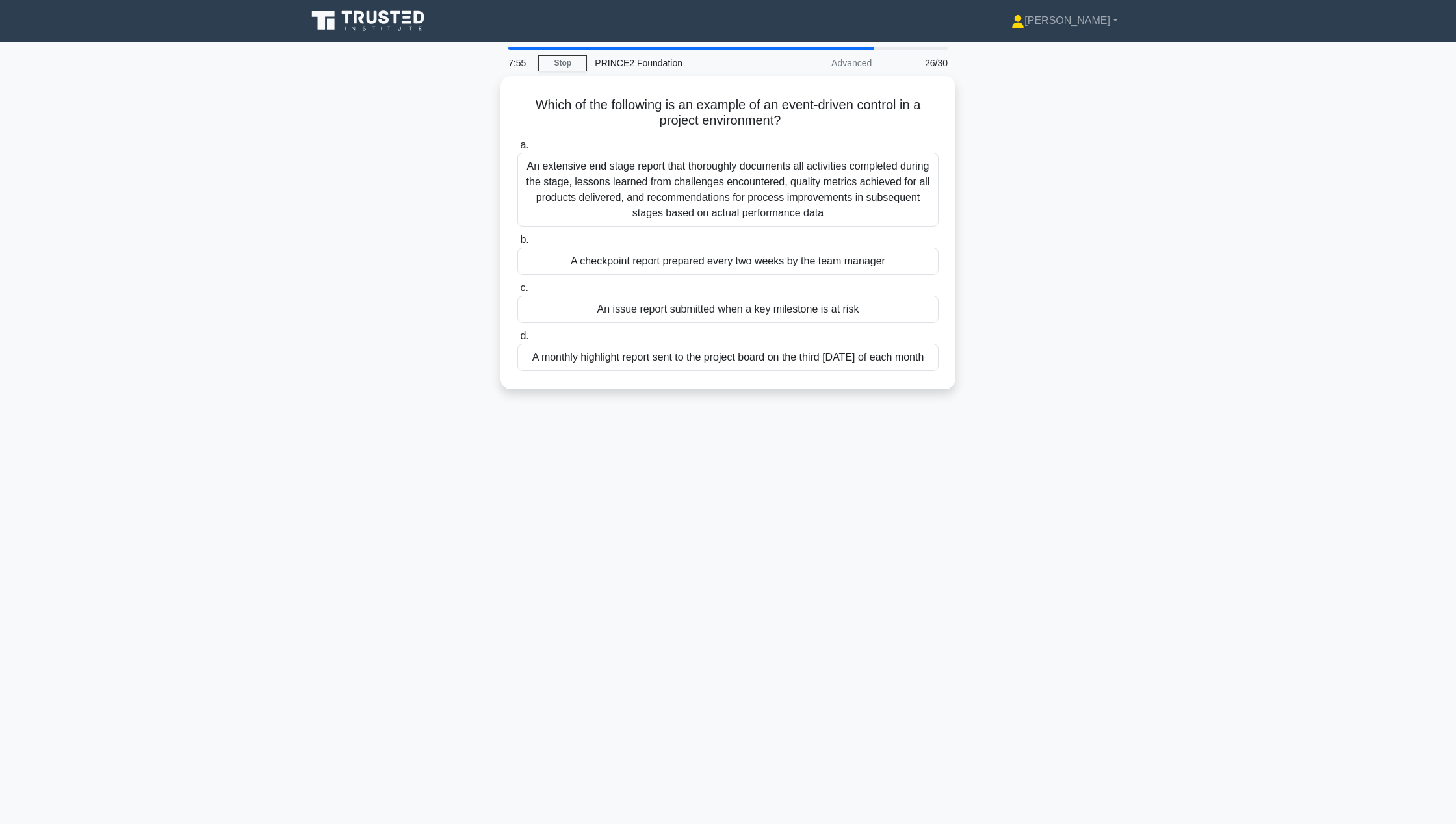
drag, startPoint x: 885, startPoint y: 308, endPoint x: 739, endPoint y: 486, distance: 230.2
click at [739, 486] on div "7:55 Stop PRINCE2 Foundation Advanced 26/30 Which of the following is an exampl…" at bounding box center [728, 371] width 858 height 649
click at [686, 309] on div "An issue report submitted when a key milestone is at risk" at bounding box center [728, 306] width 421 height 28
click at [517, 289] on input "c. An issue report submitted when a key milestone is at risk" at bounding box center [517, 285] width 0 height 9
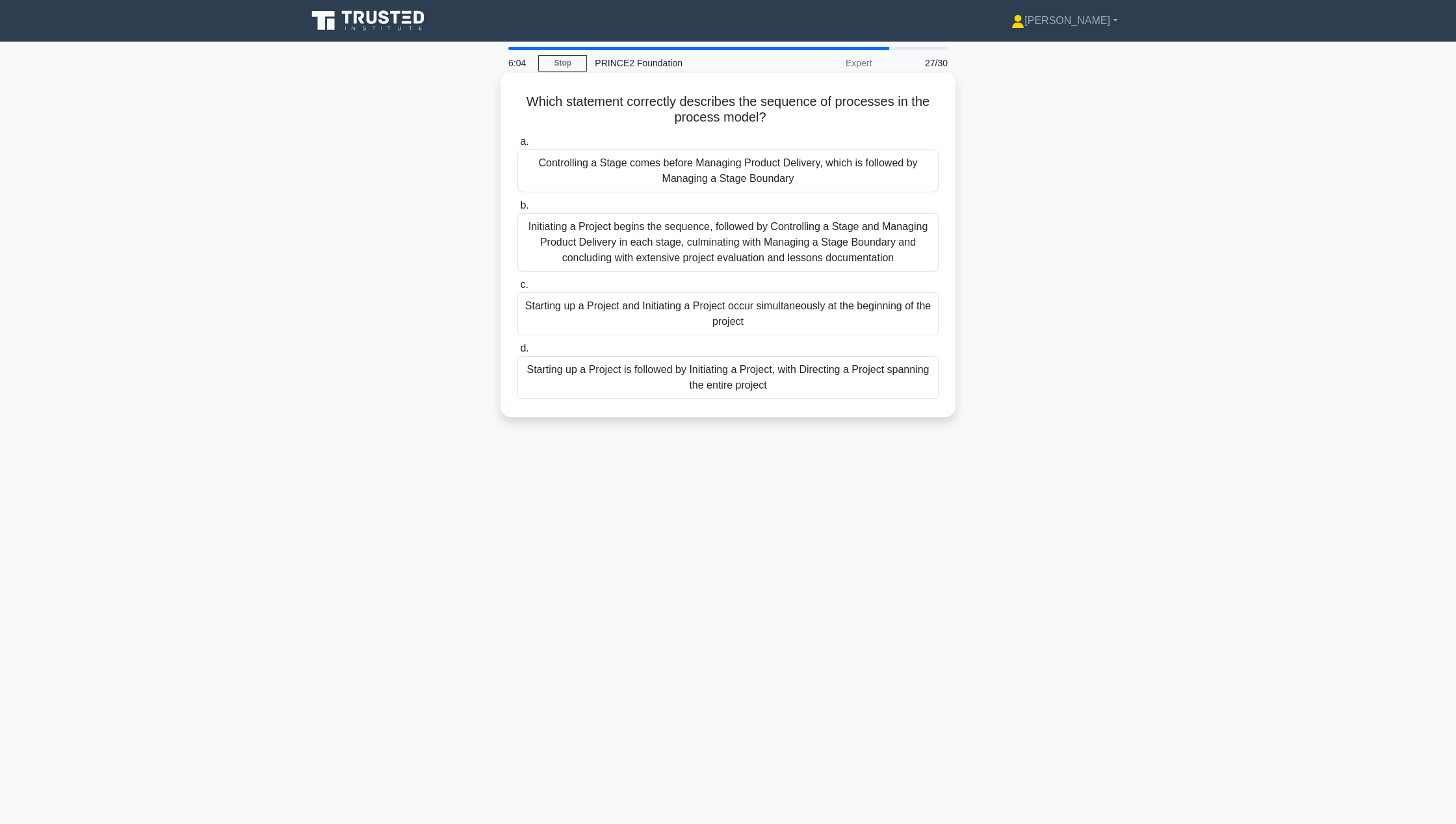
click at [737, 371] on div "Starting up a Project is followed by Initiating a Project, with Directing a Pro…" at bounding box center [728, 377] width 421 height 43
click at [517, 353] on input "d. Starting up a Project is followed by Initiating a Project, with Directing a …" at bounding box center [517, 349] width 0 height 9
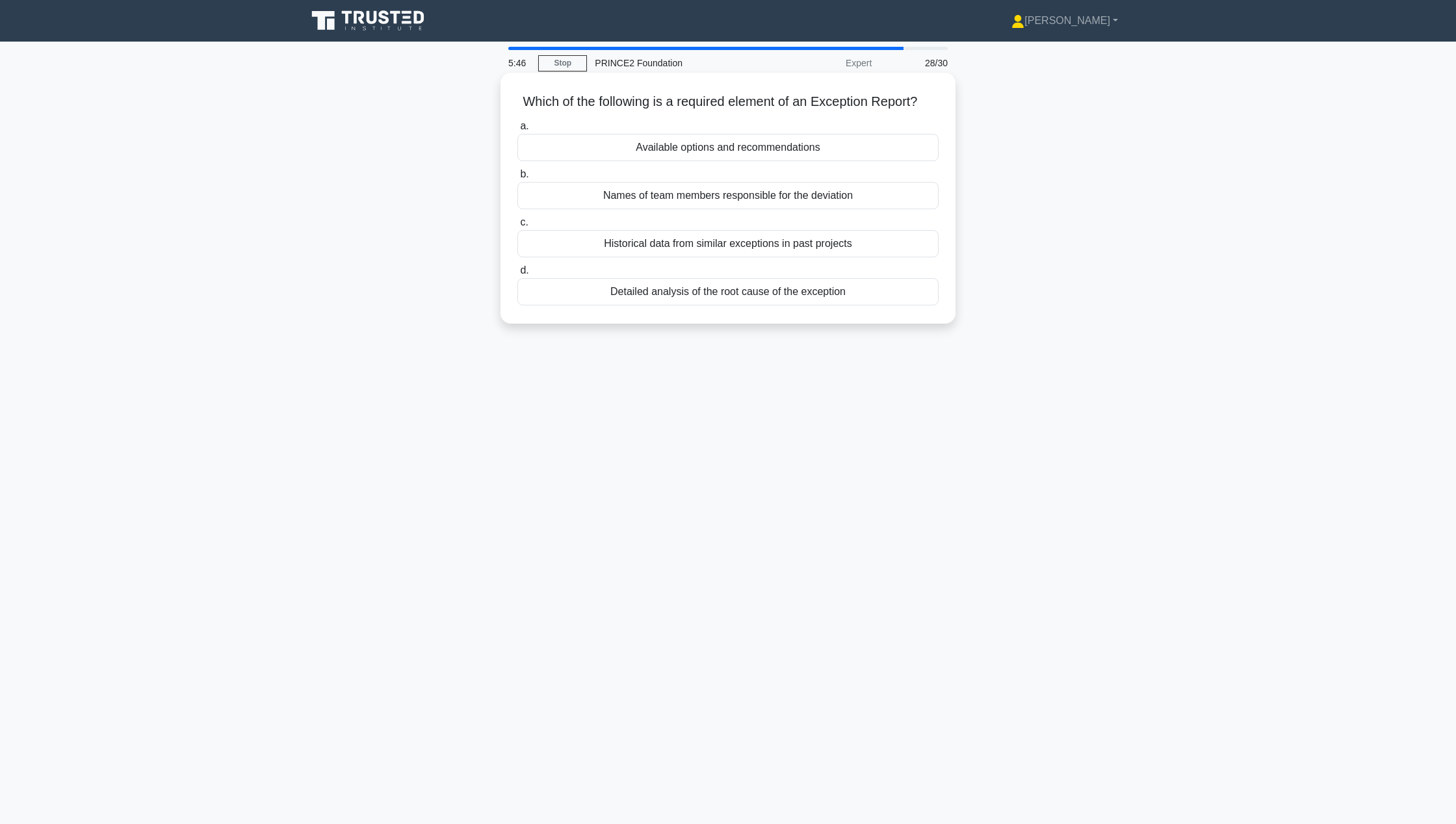
click at [766, 304] on div "Detailed analysis of the root cause of the exception" at bounding box center [728, 292] width 421 height 28
click at [517, 275] on input "d. Detailed analysis of the root cause of the exception" at bounding box center [517, 271] width 0 height 9
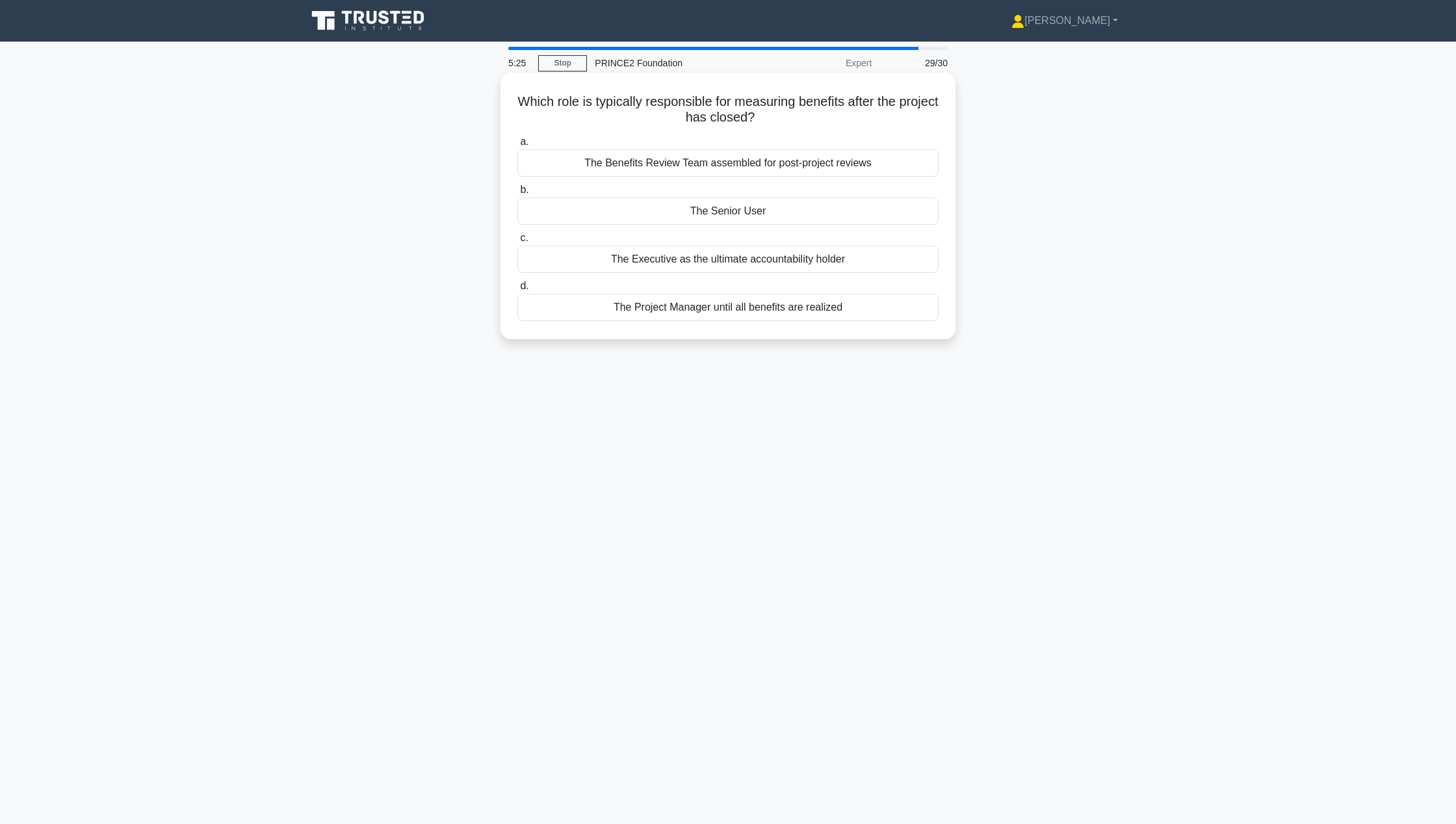
click at [770, 216] on div "The Senior User" at bounding box center [728, 212] width 421 height 28
click at [517, 194] on input "b. The Senior User" at bounding box center [517, 191] width 0 height 9
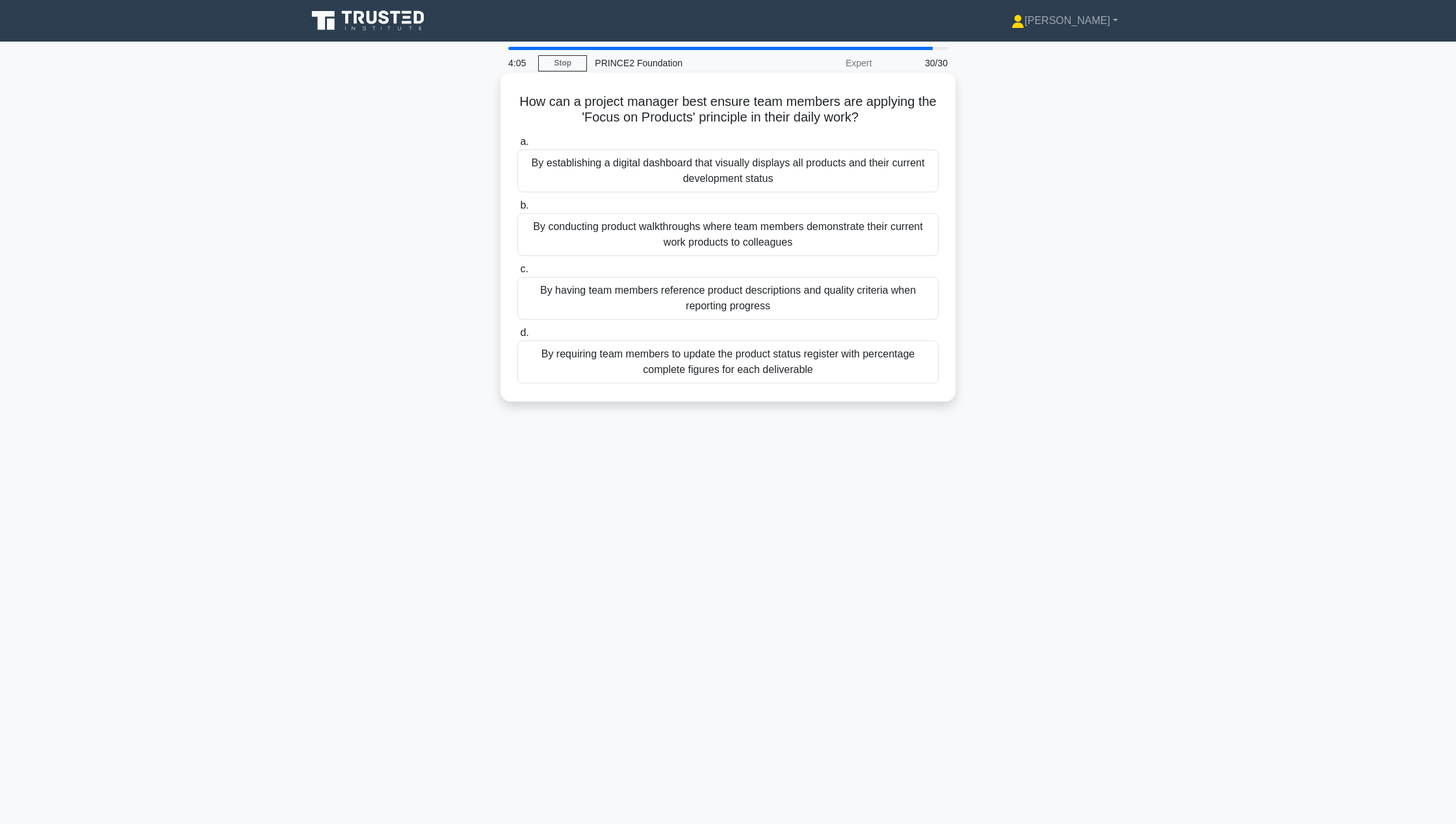
click at [761, 185] on div "By establishing a digital dashboard that visually displays all products and the…" at bounding box center [728, 170] width 421 height 43
click at [517, 146] on input "a. By establishing a digital dashboard that visually displays all products and …" at bounding box center [517, 142] width 0 height 9
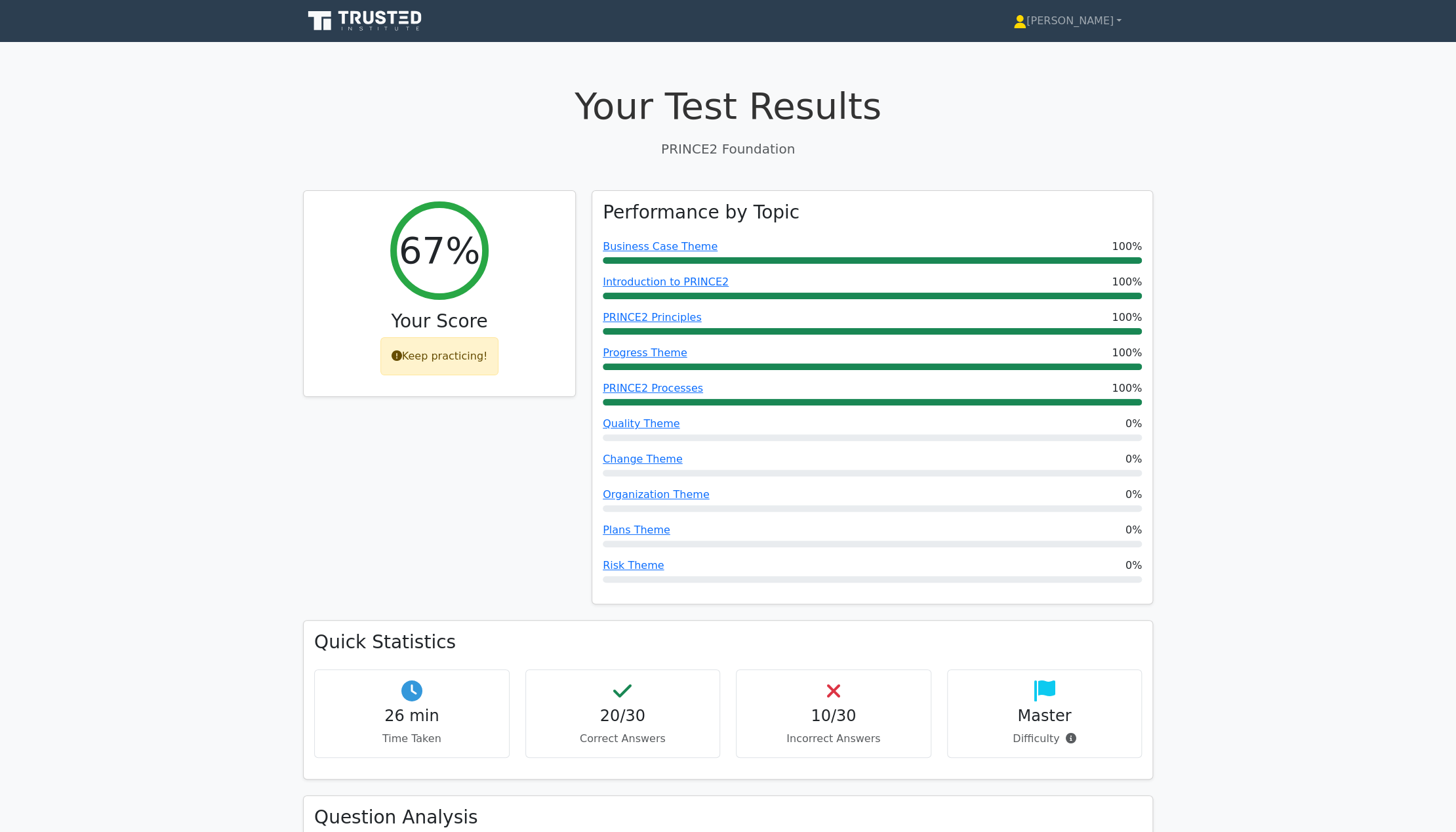
drag, startPoint x: 0, startPoint y: 0, endPoint x: 415, endPoint y: 459, distance: 618.8
click at [415, 459] on div "67% Your Score Keep practicing!" at bounding box center [439, 405] width 289 height 430
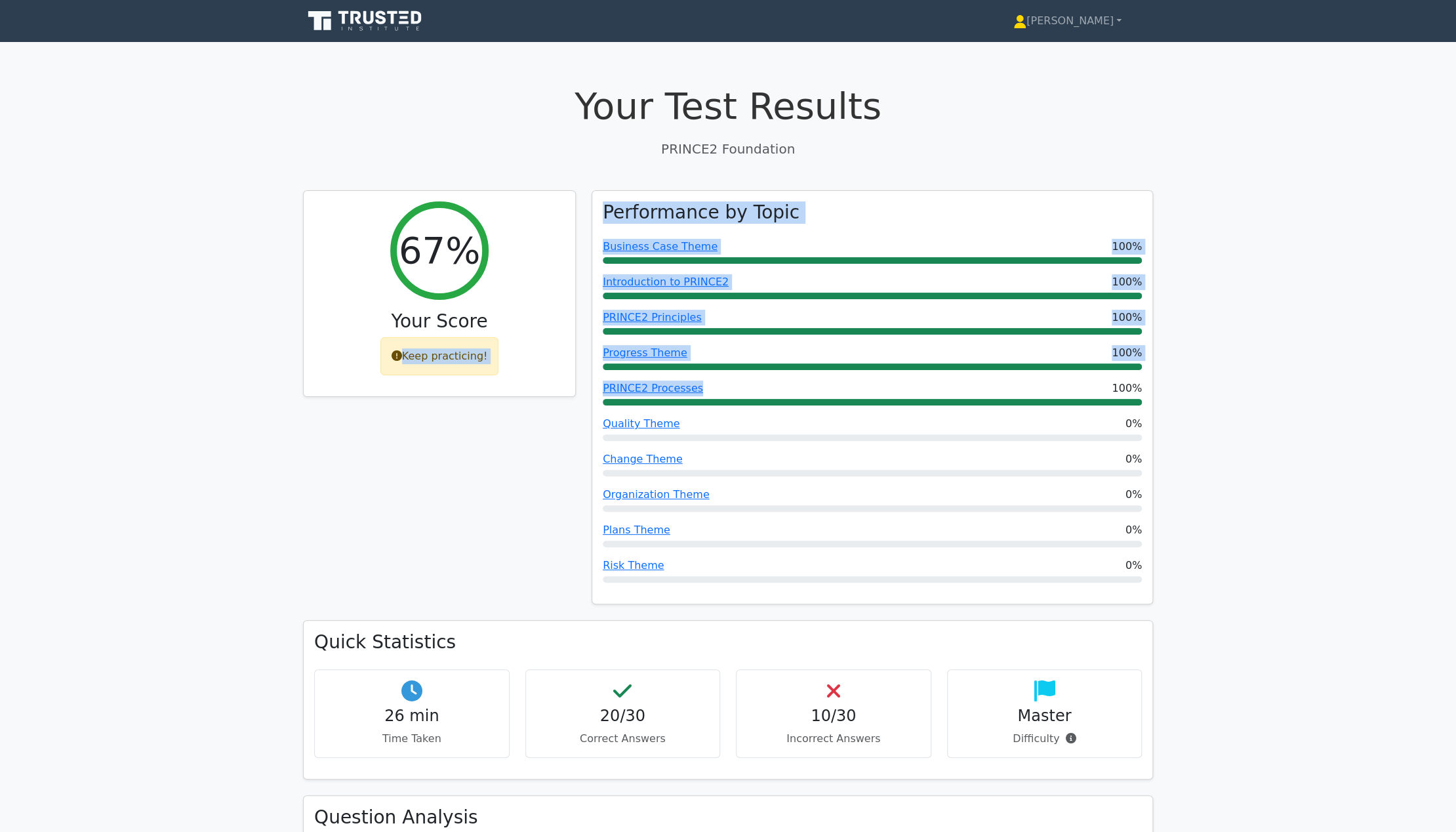
drag, startPoint x: 764, startPoint y: 372, endPoint x: 545, endPoint y: 419, distance: 224.0
click at [500, 491] on div "67% Your Score Keep practicing!" at bounding box center [439, 405] width 289 height 430
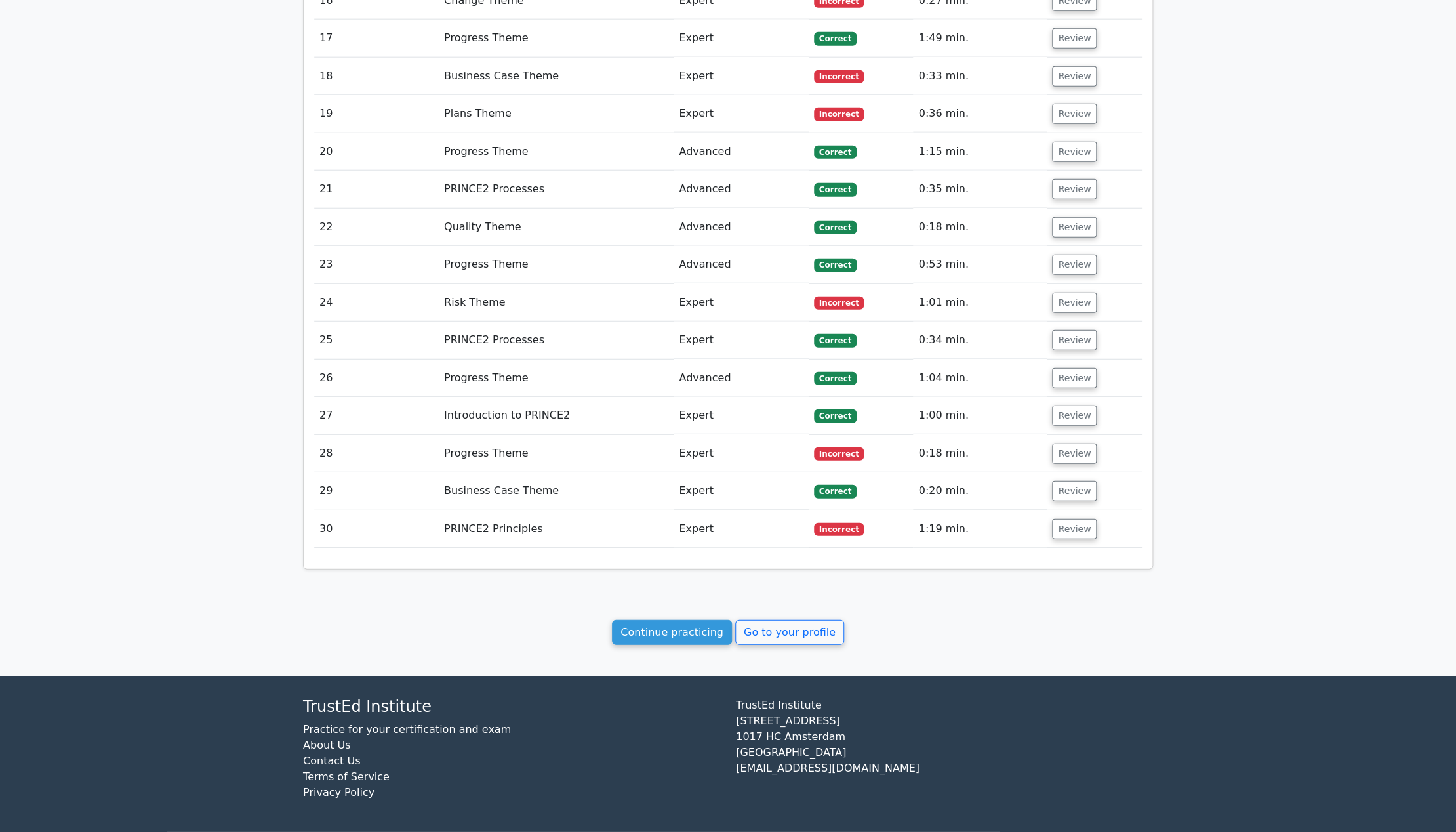
scroll to position [2119, 0]
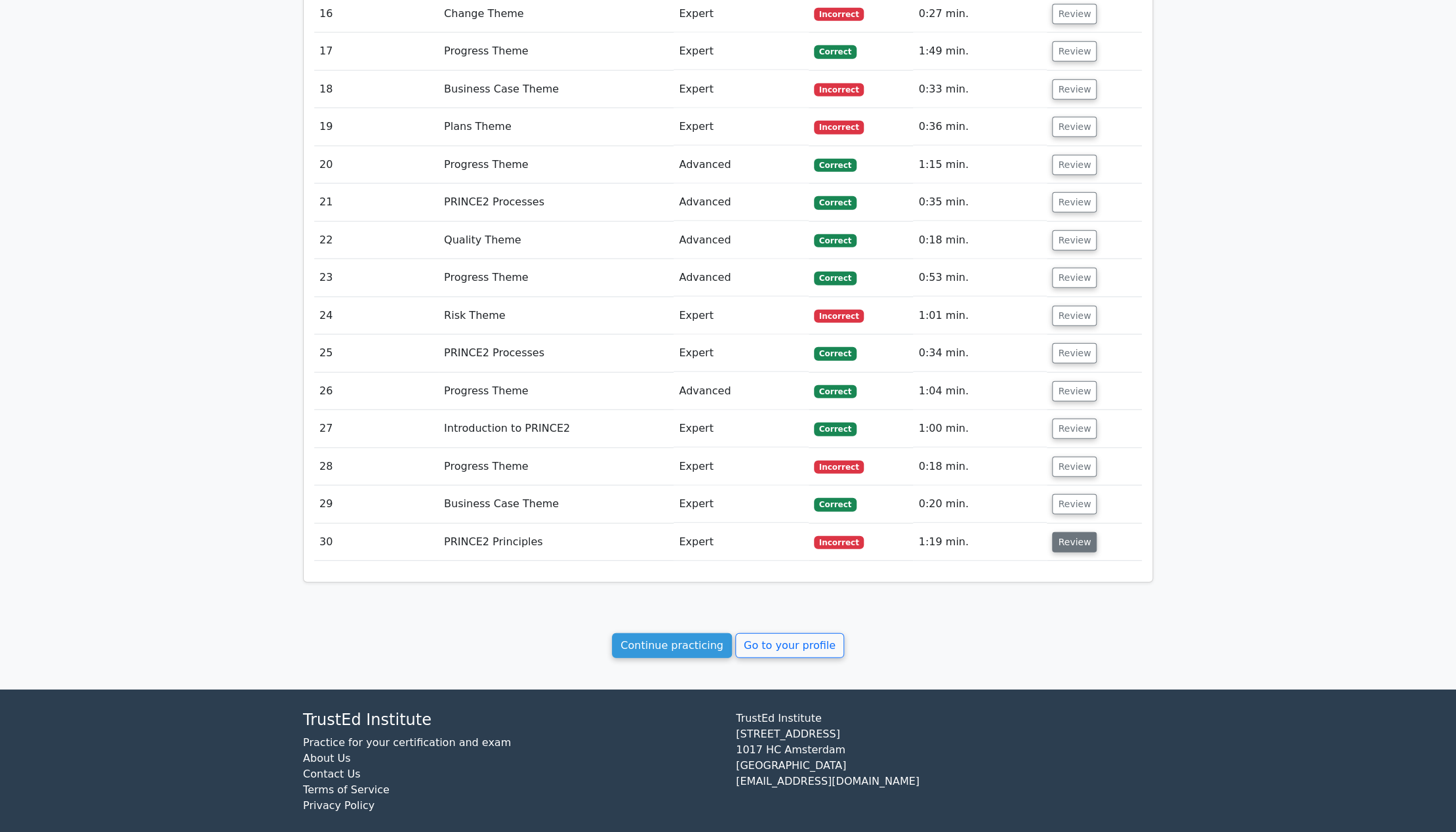
click at [1072, 541] on button "Review" at bounding box center [1074, 543] width 45 height 21
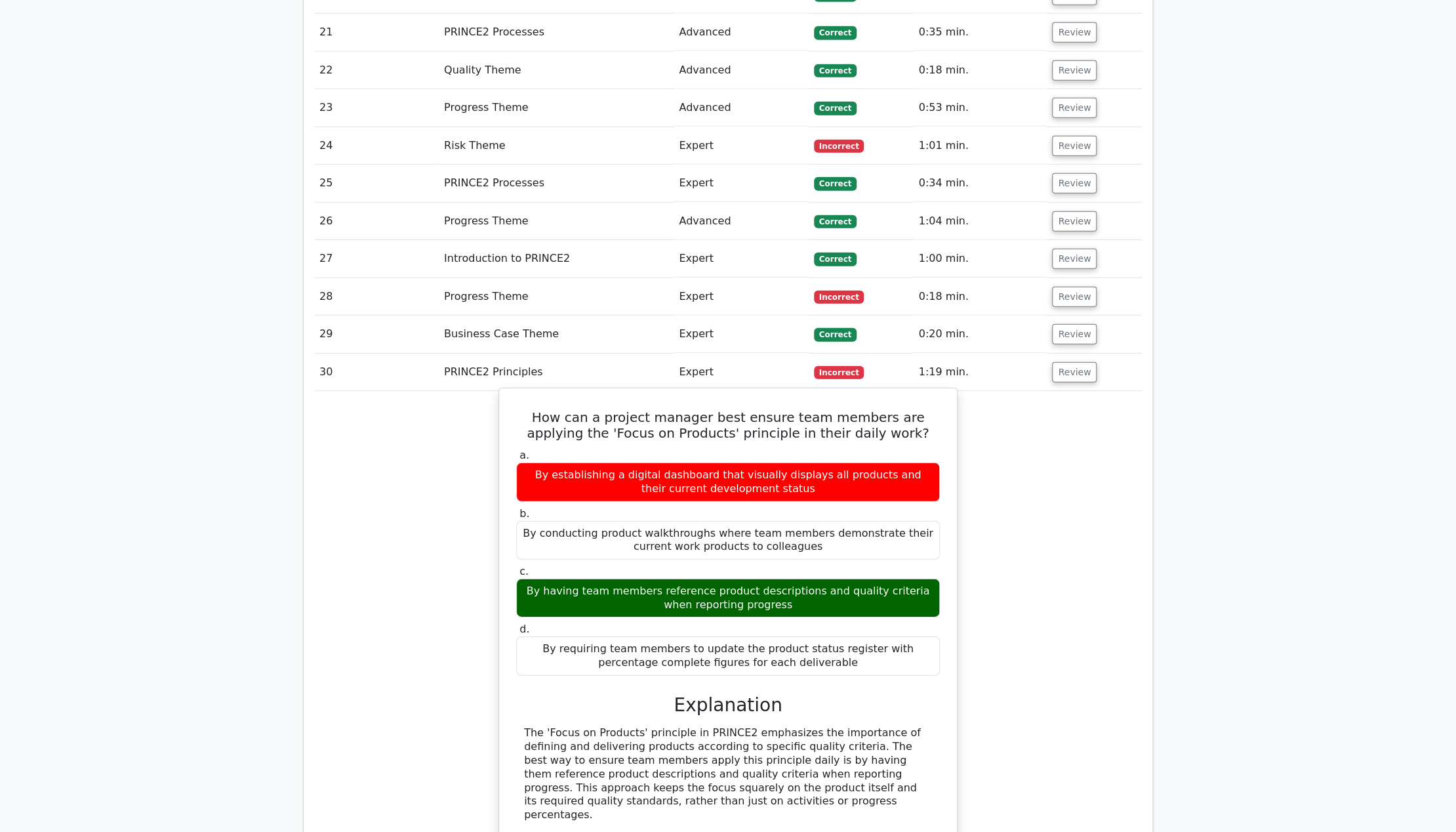
scroll to position [2249, 0]
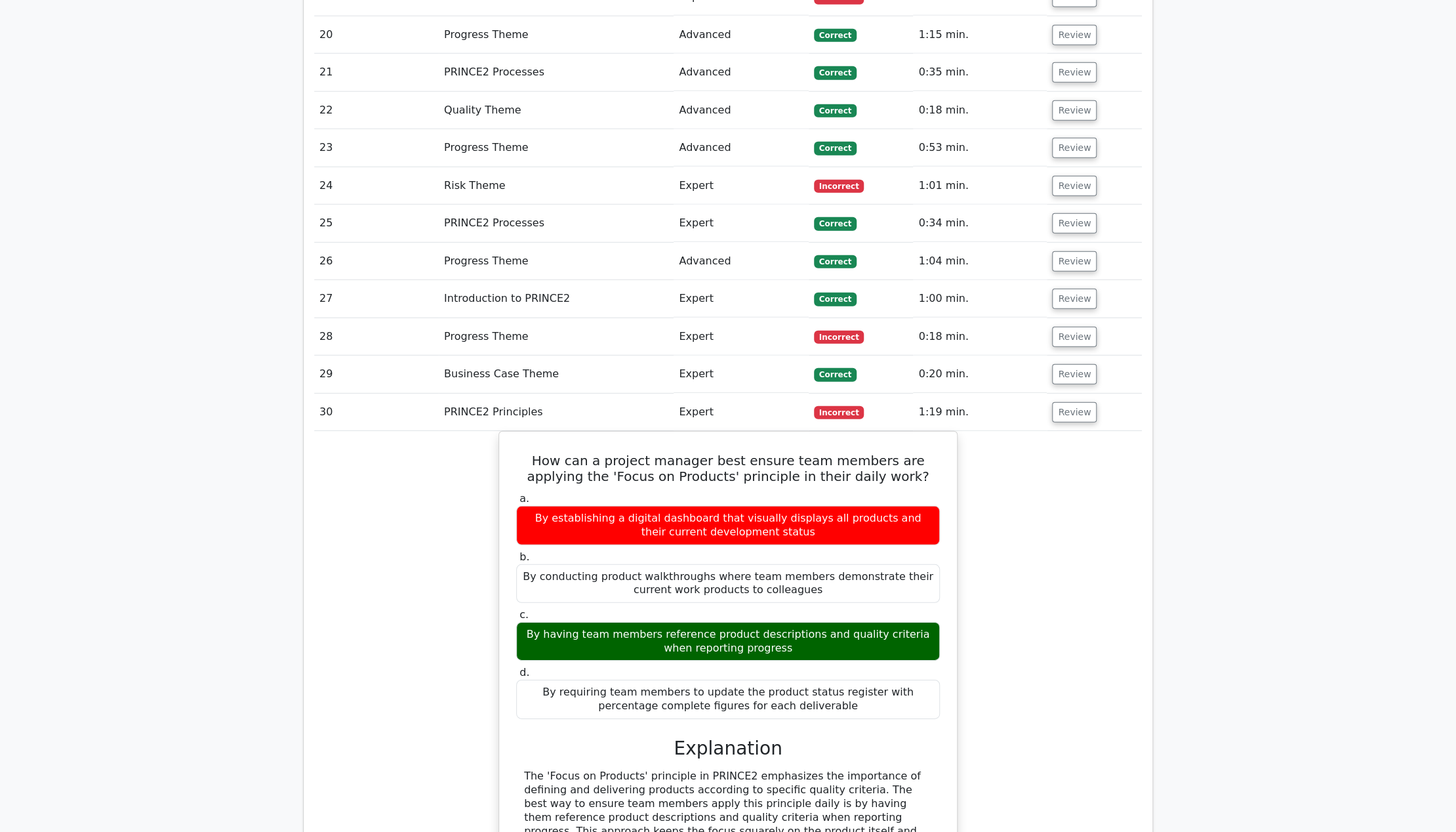
click at [761, 330] on td "Expert" at bounding box center [741, 336] width 134 height 37
click at [1074, 333] on button "Review" at bounding box center [1074, 337] width 45 height 21
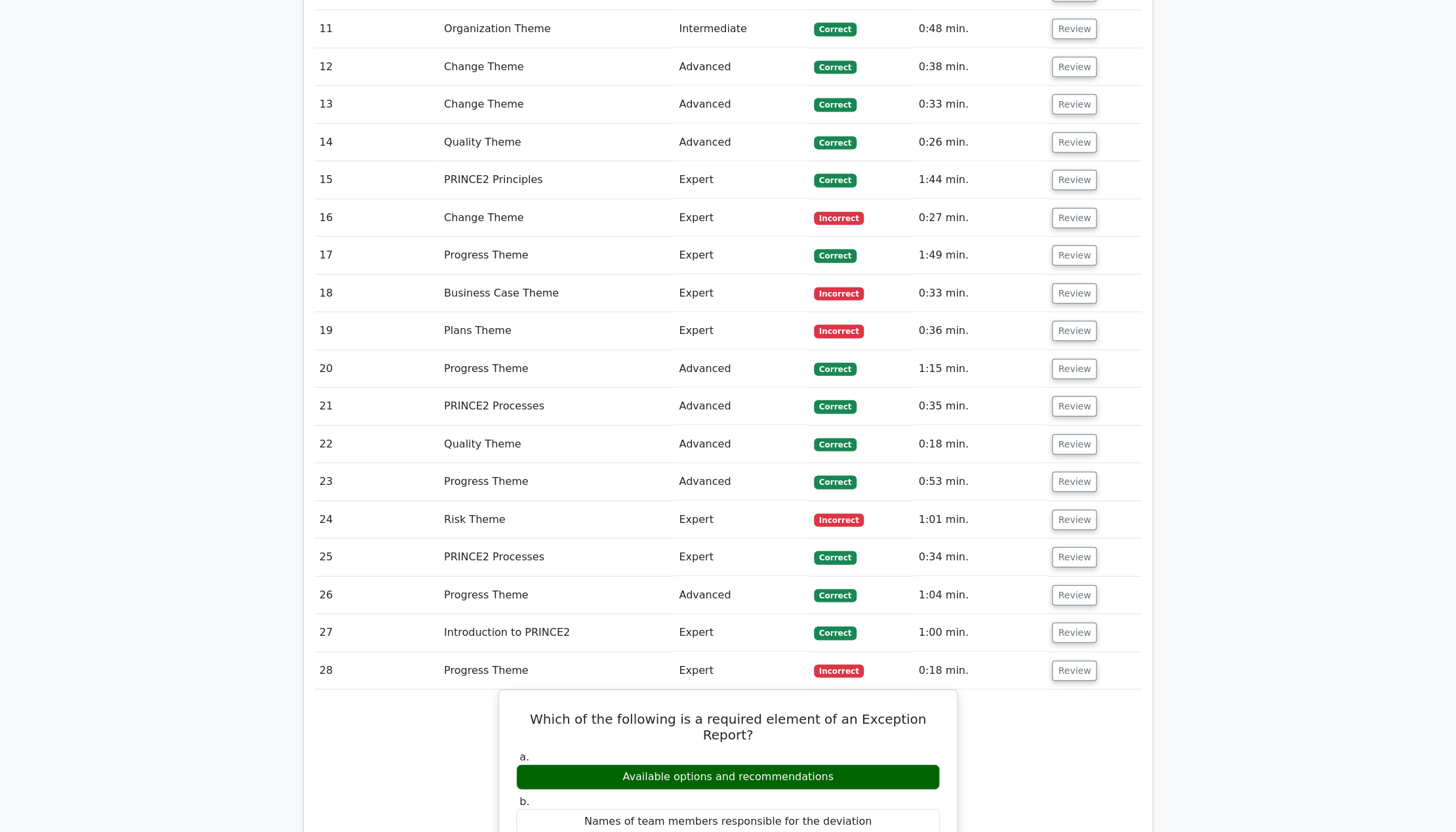
scroll to position [1914, 0]
click at [1080, 333] on button "Review" at bounding box center [1074, 332] width 45 height 21
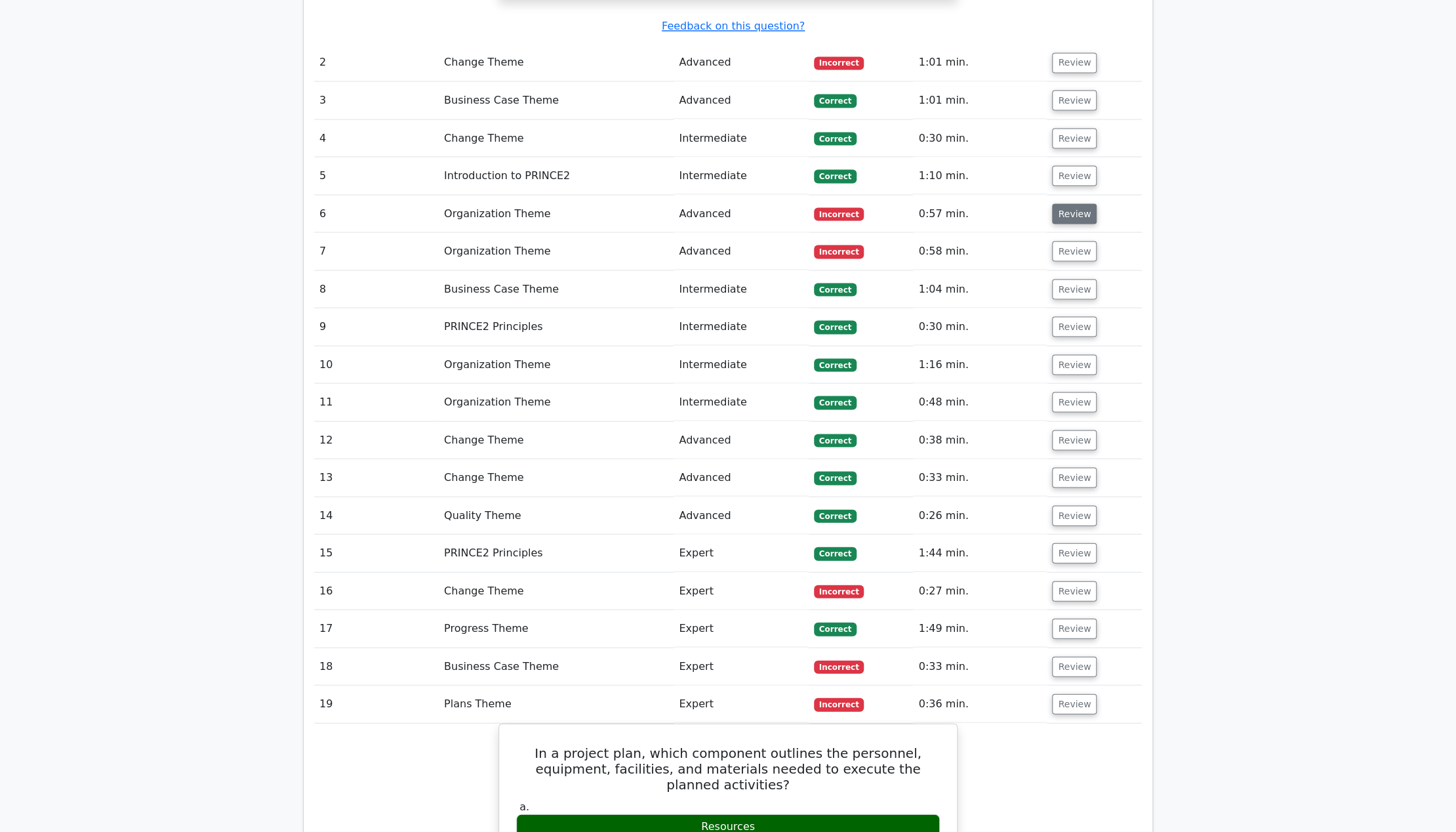
scroll to position [1549, 0]
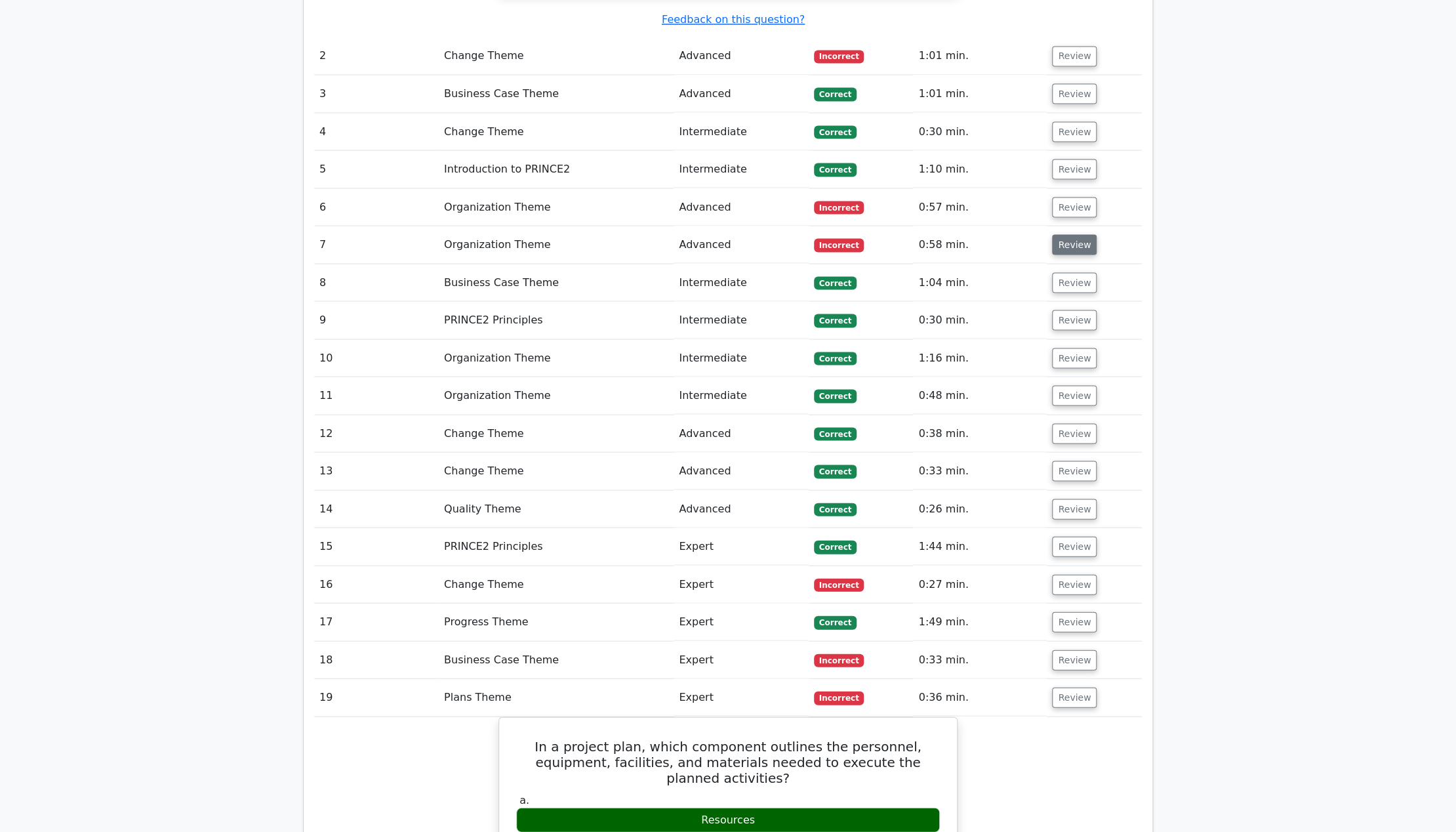
click at [1062, 240] on button "Review" at bounding box center [1074, 245] width 45 height 21
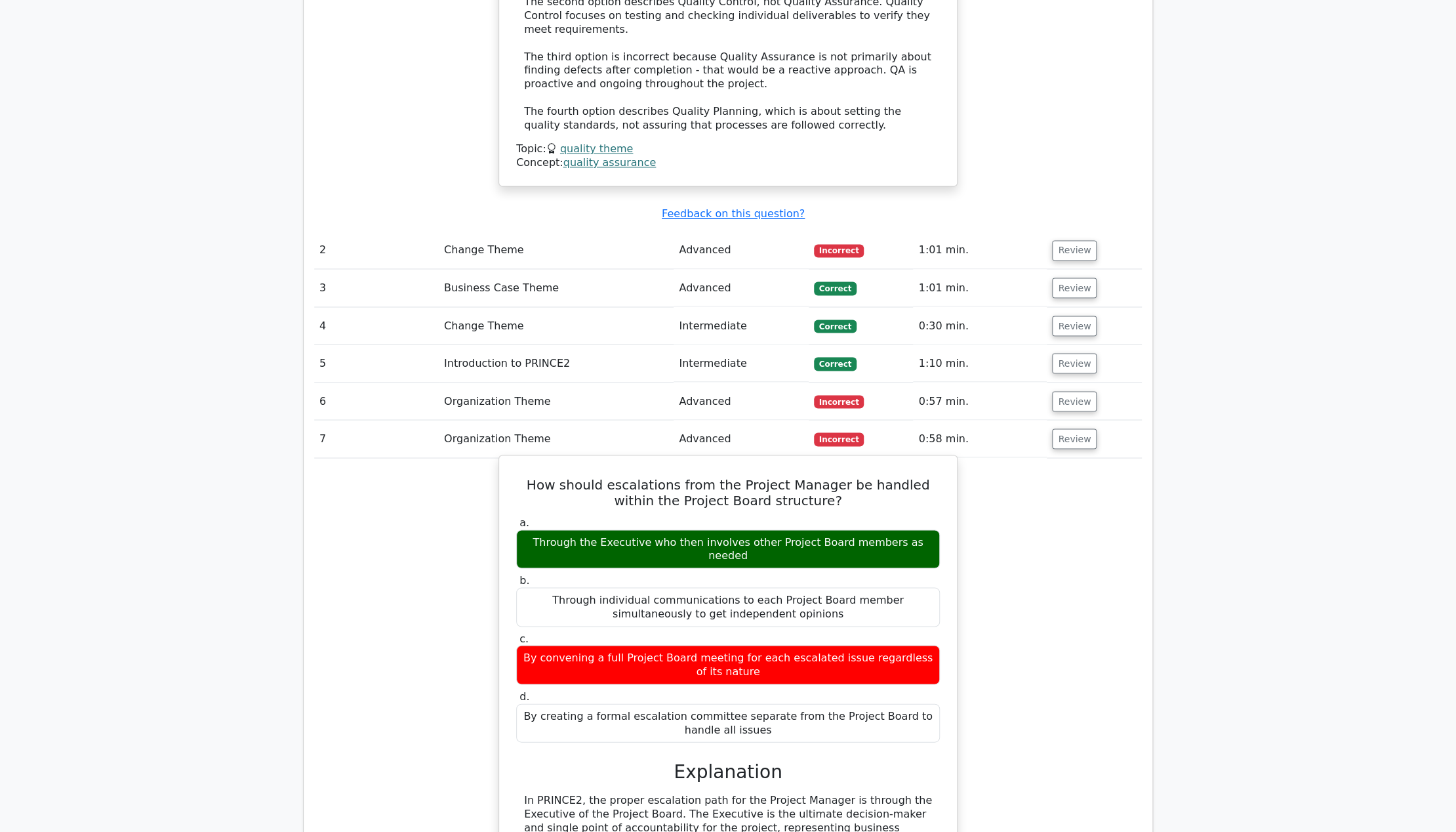
scroll to position [1353, 0]
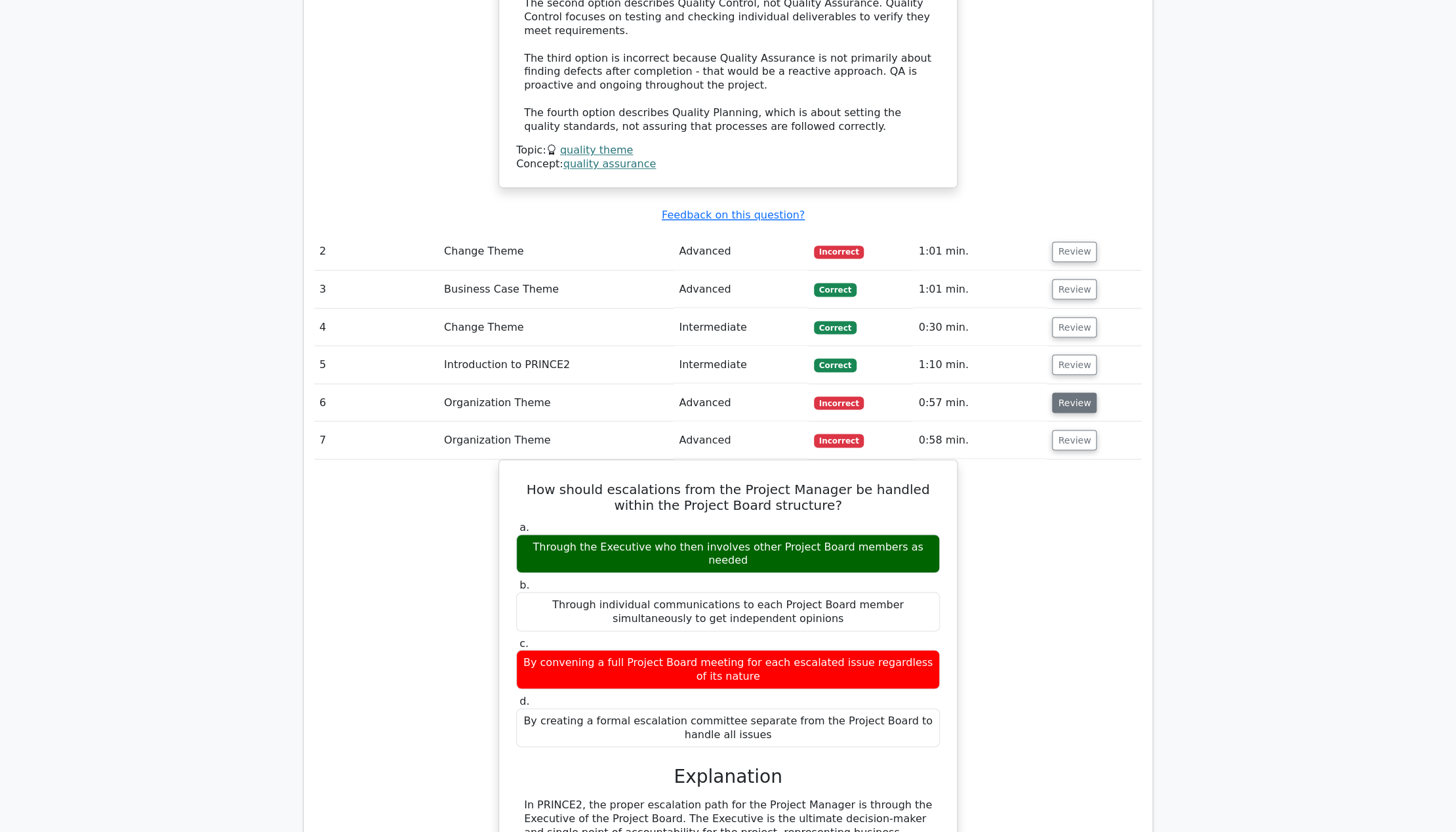
click at [1082, 397] on button "Review" at bounding box center [1074, 402] width 45 height 21
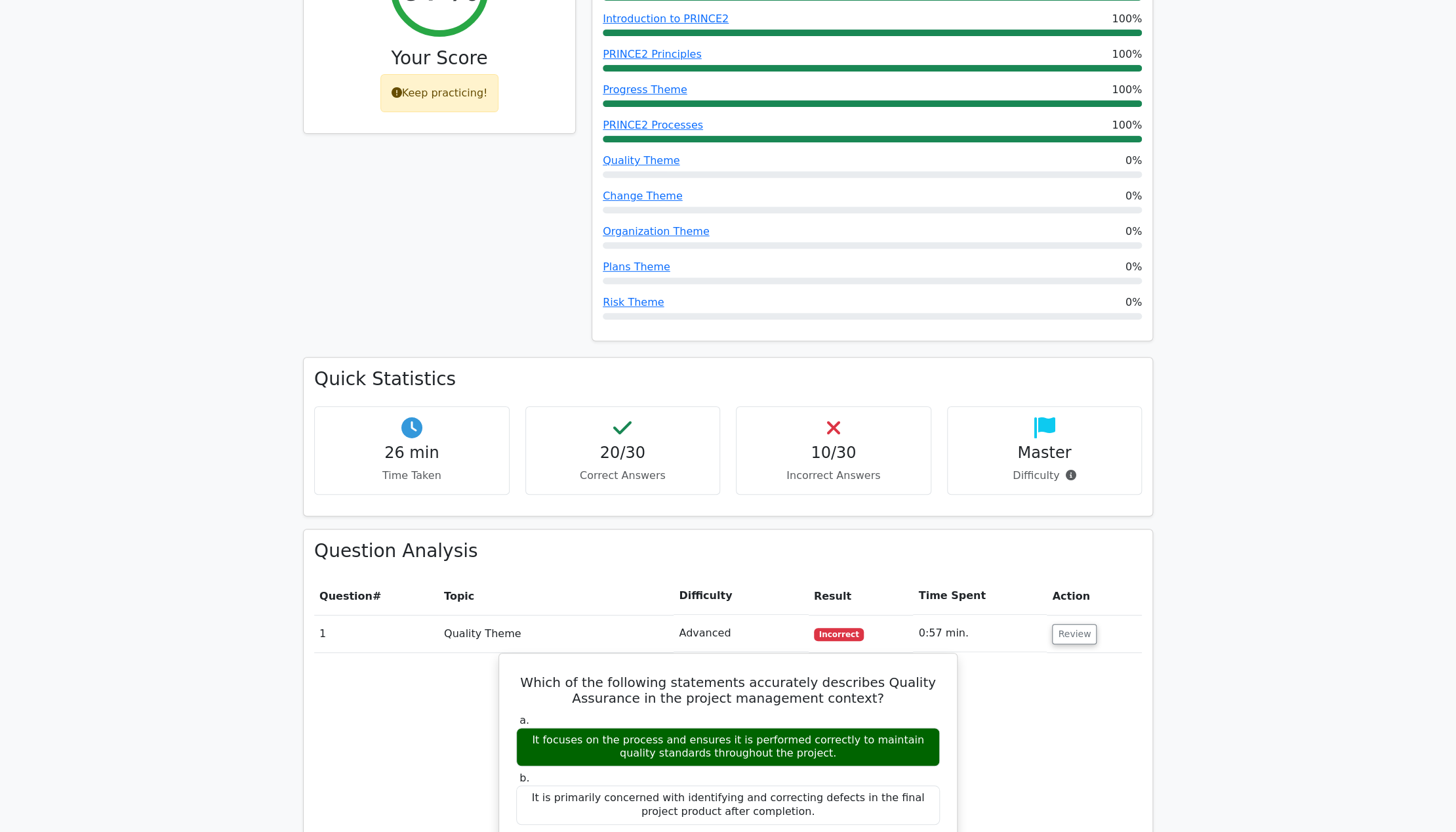
scroll to position [0, 0]
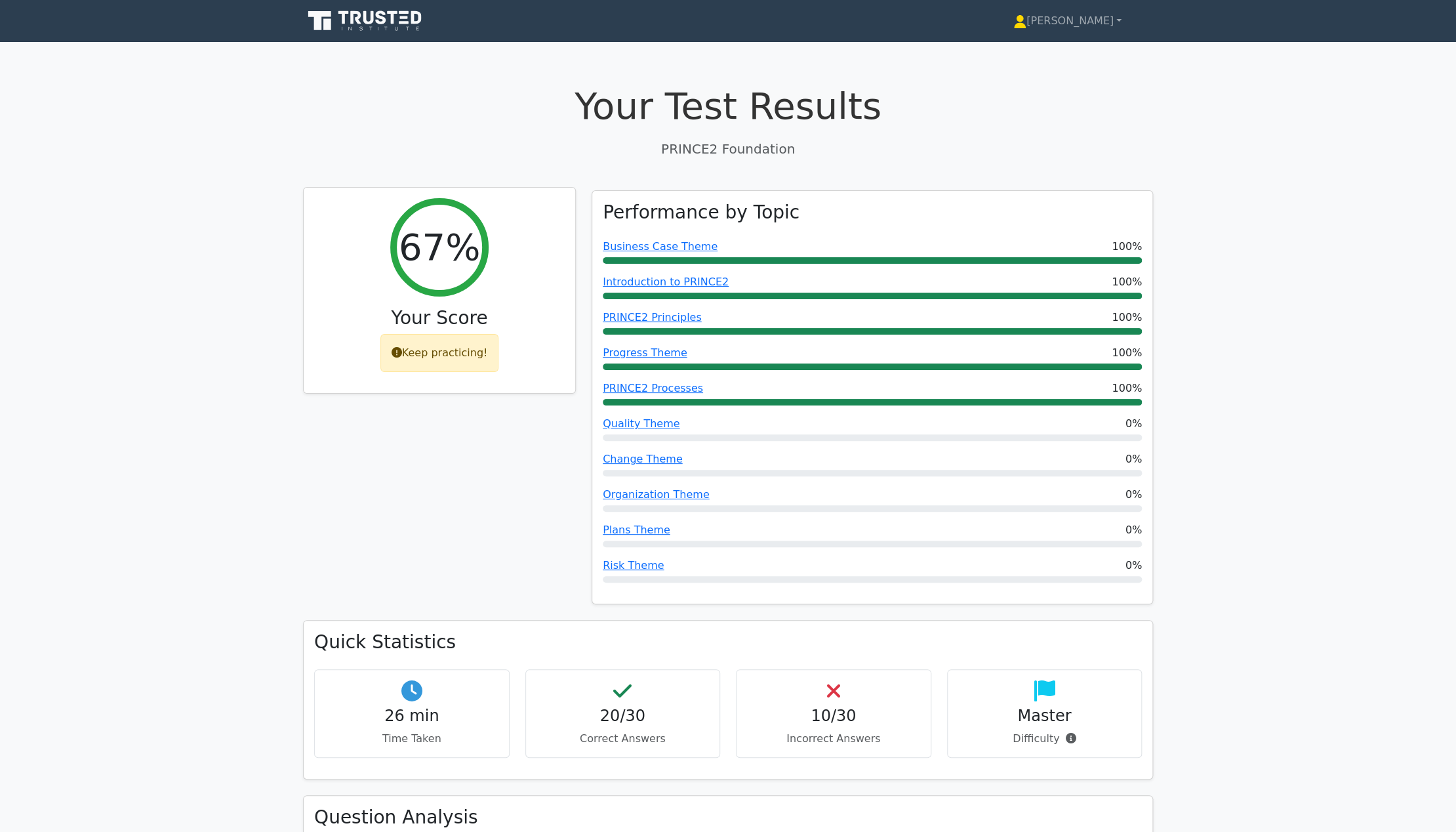
drag, startPoint x: 442, startPoint y: 354, endPoint x: 425, endPoint y: 210, distance: 145.0
click at [425, 210] on div "67% Your Score Keep practicing!" at bounding box center [440, 291] width 272 height 206
click at [425, 210] on div "67%" at bounding box center [440, 247] width 98 height 98
click at [375, 12] on icon at bounding box center [366, 21] width 126 height 25
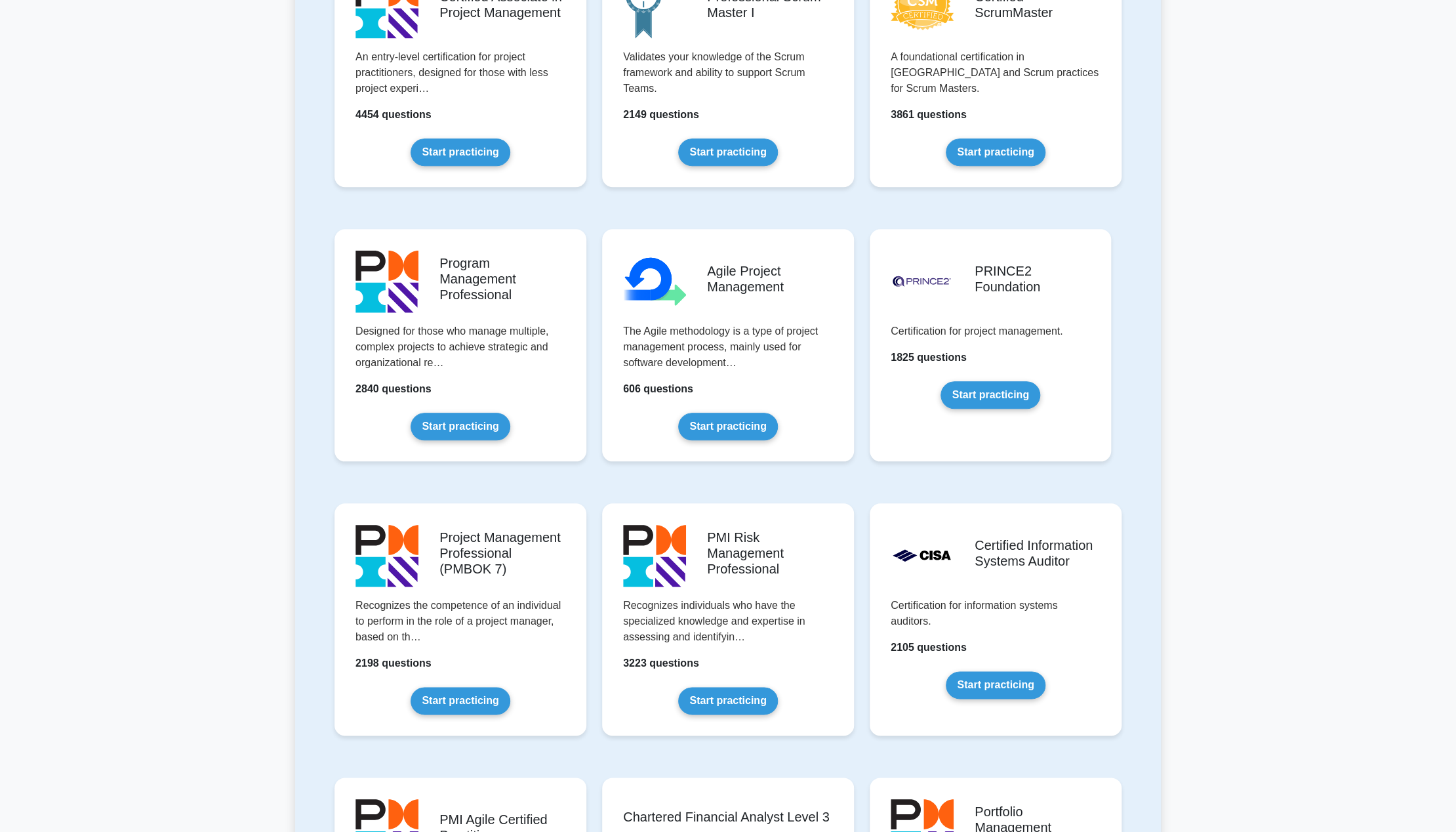
scroll to position [628, 0]
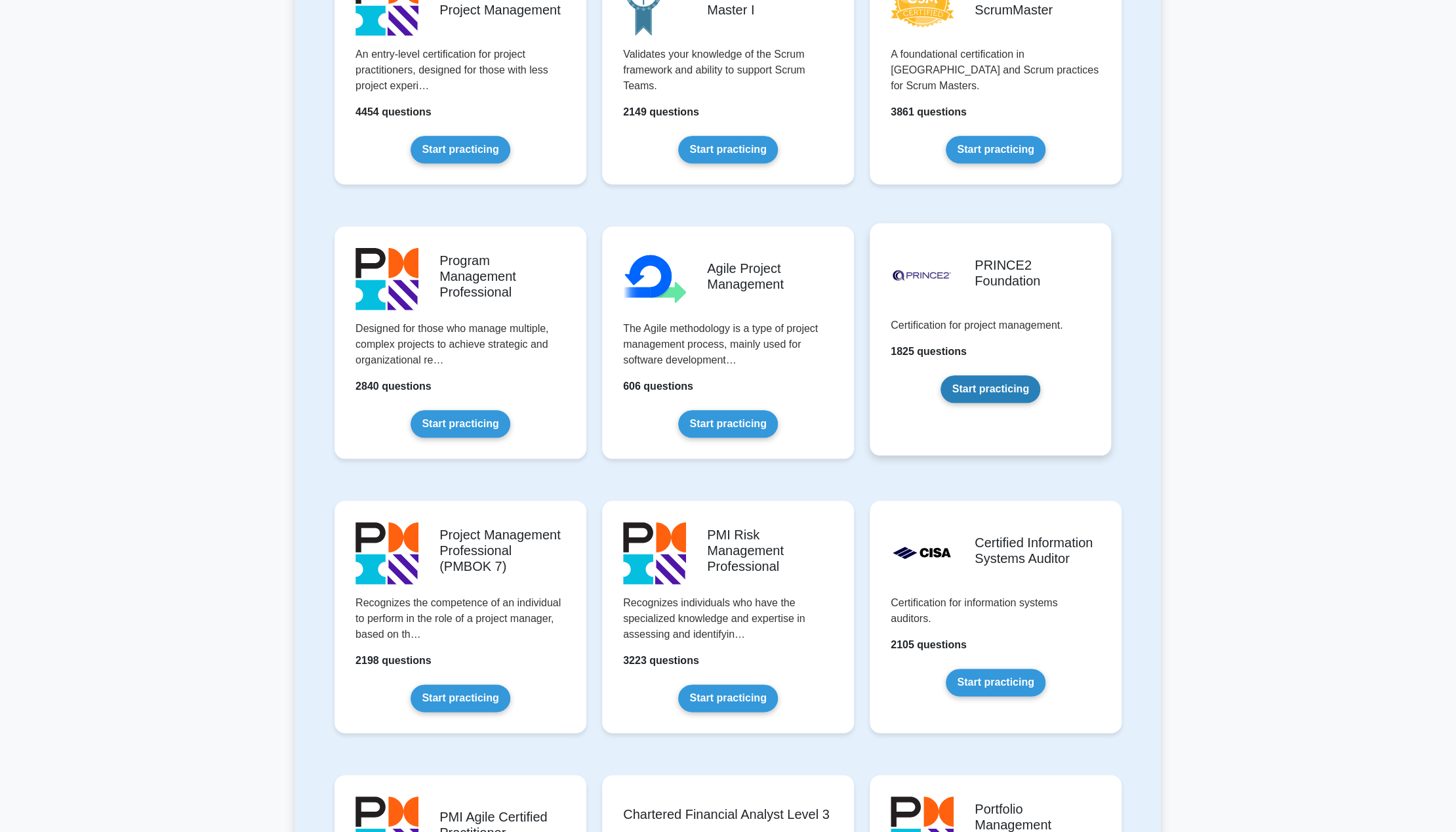
click at [941, 375] on link "Start practicing" at bounding box center [990, 389] width 99 height 28
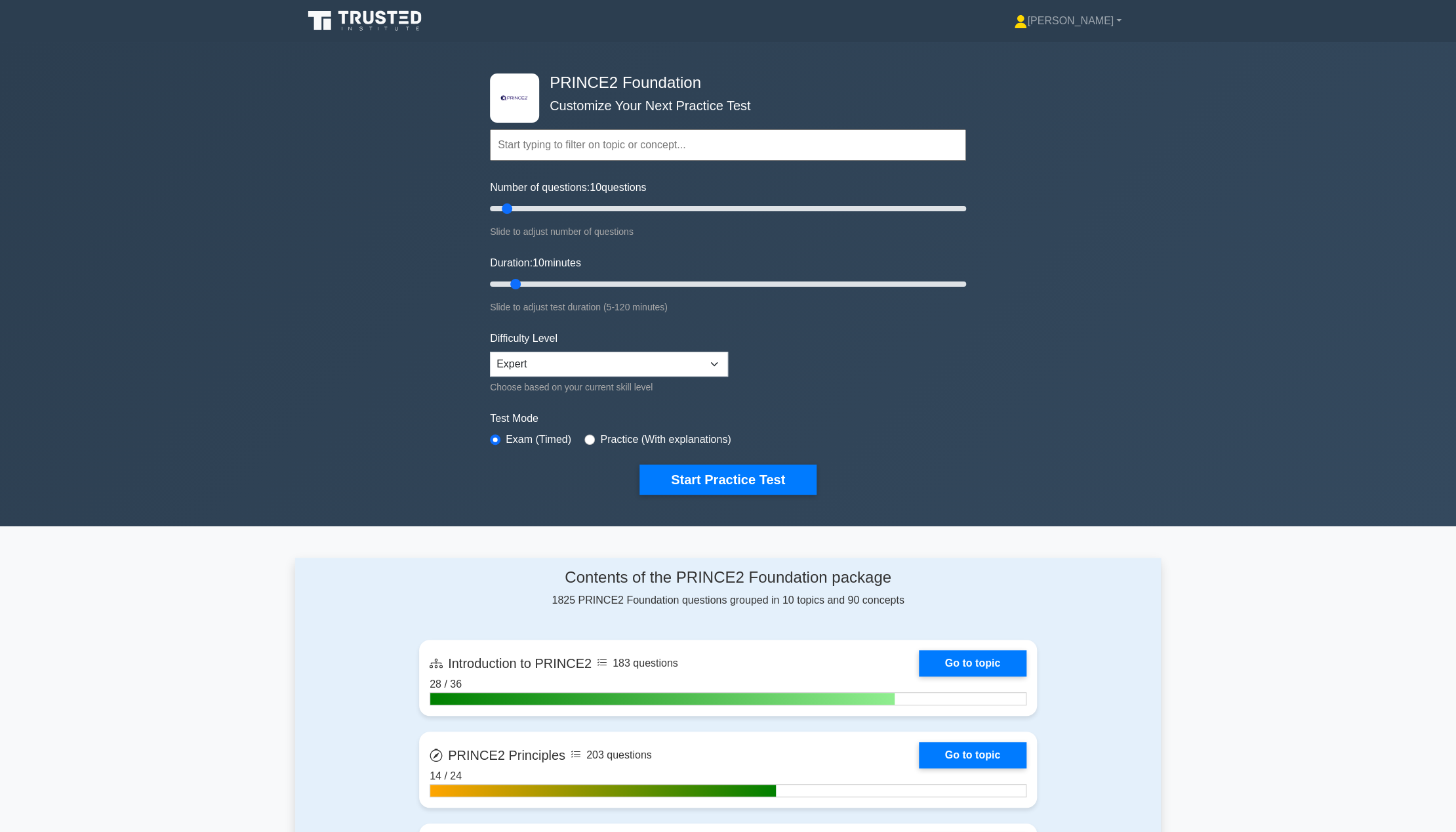
click at [1079, 39] on nav "[PERSON_NAME] Profile Settings" at bounding box center [728, 21] width 1456 height 42
click at [1081, 21] on link "[PERSON_NAME]" at bounding box center [1068, 21] width 170 height 26
drag, startPoint x: 1068, startPoint y: 40, endPoint x: 1056, endPoint y: 55, distance: 19.2
click at [1056, 55] on ul "Profile Settings" at bounding box center [1035, 62] width 105 height 54
click at [1056, 55] on div ".st0{fill-rule:evenodd;clip-rule:evenodd;fill:#000041;} .st1{fill-rule:evenodd;…" at bounding box center [728, 283] width 1456 height 484
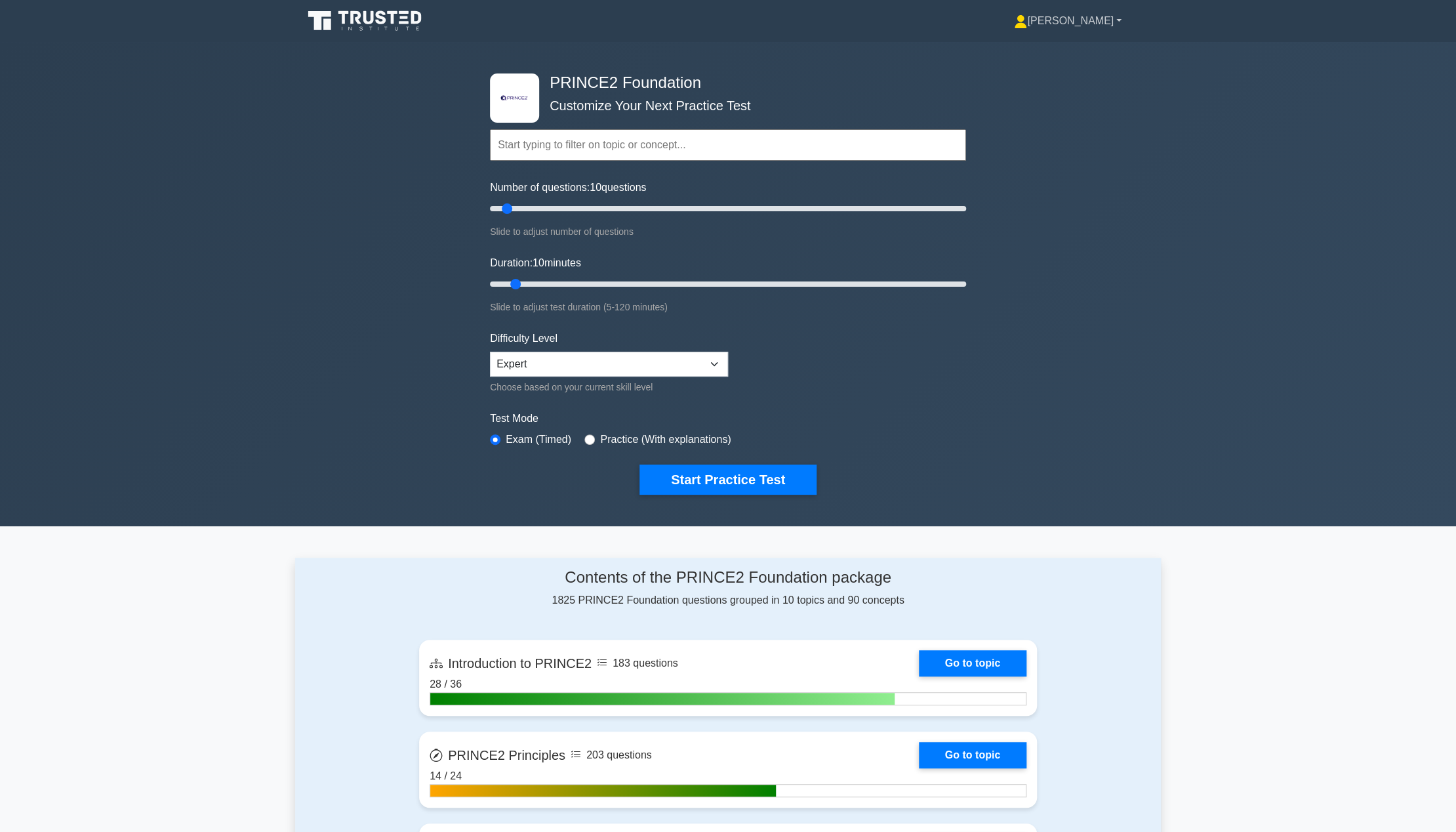
click at [1080, 21] on link "[PERSON_NAME]" at bounding box center [1068, 21] width 170 height 26
click at [1056, 50] on link "Profile" at bounding box center [1035, 51] width 104 height 21
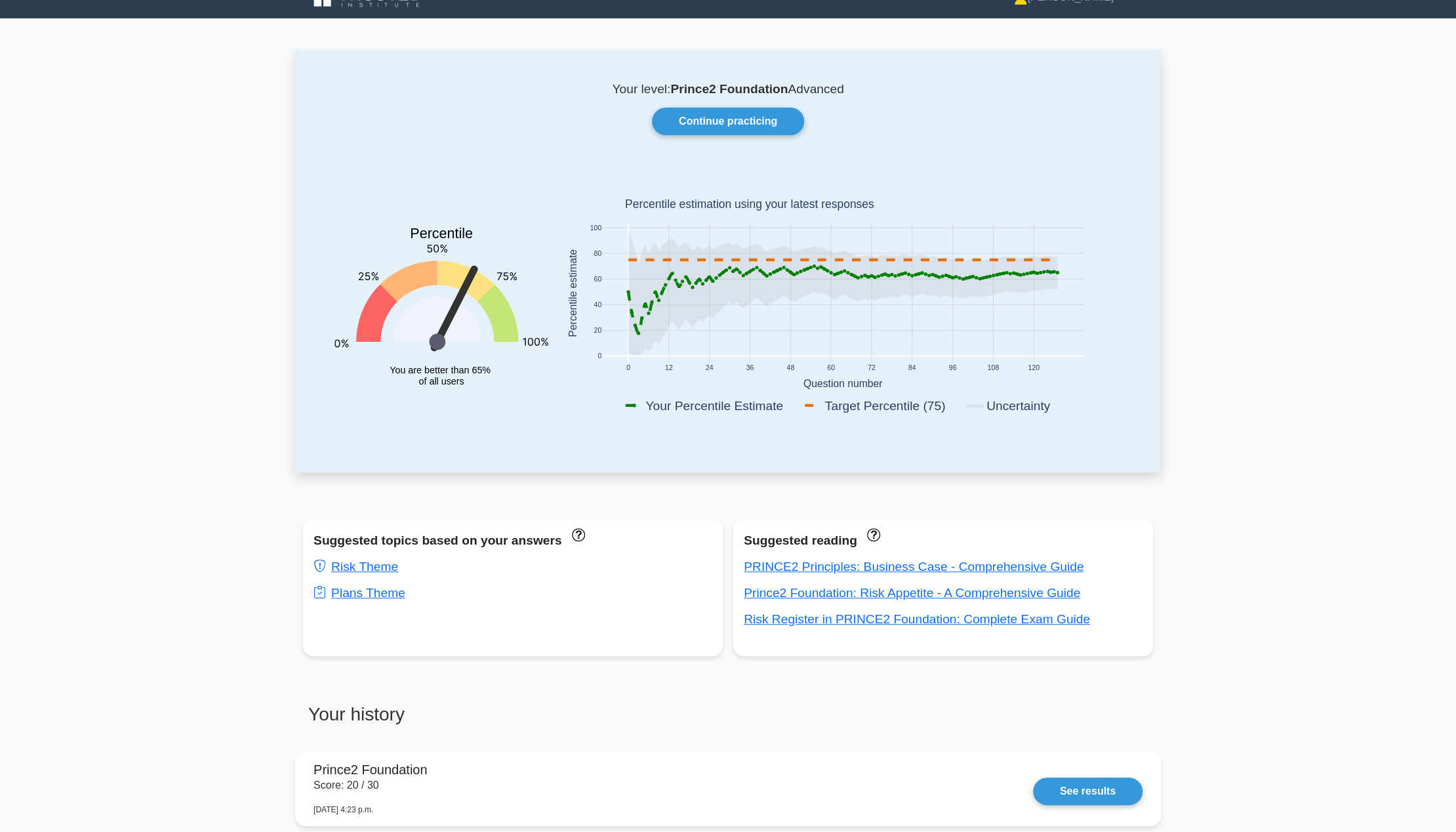
scroll to position [22, 0]
